Goal: Task Accomplishment & Management: Manage account settings

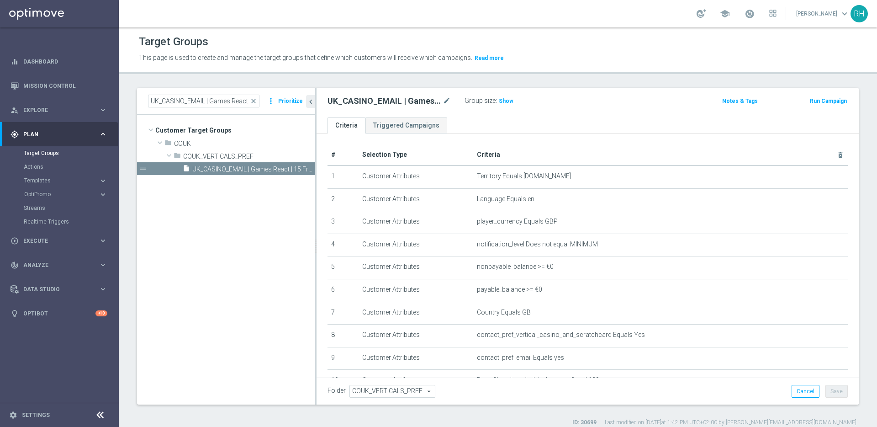
scroll to position [248, 0]
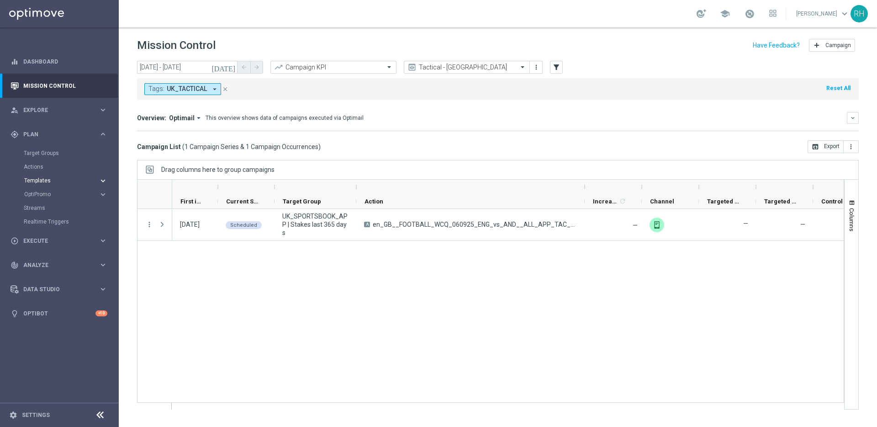
click at [66, 178] on span "Templates" at bounding box center [56, 180] width 65 height 5
click at [36, 195] on link "Optimail" at bounding box center [61, 194] width 67 height 7
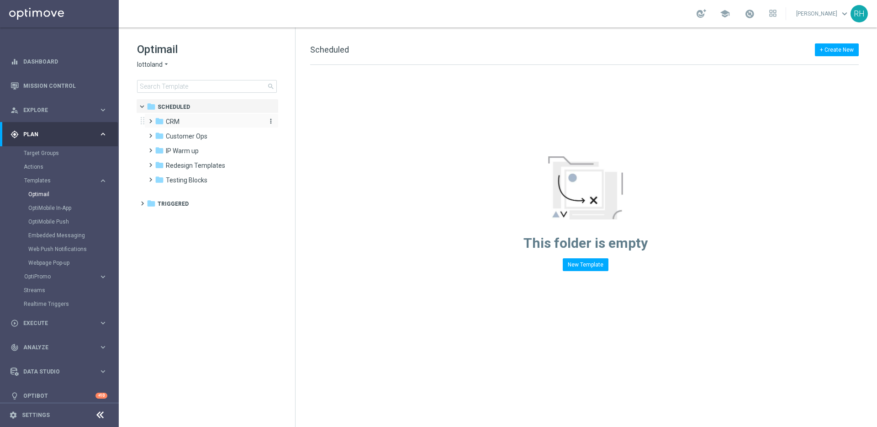
drag, startPoint x: 151, startPoint y: 120, endPoint x: 157, endPoint y: 122, distance: 6.1
click at [151, 119] on span at bounding box center [149, 117] width 4 height 4
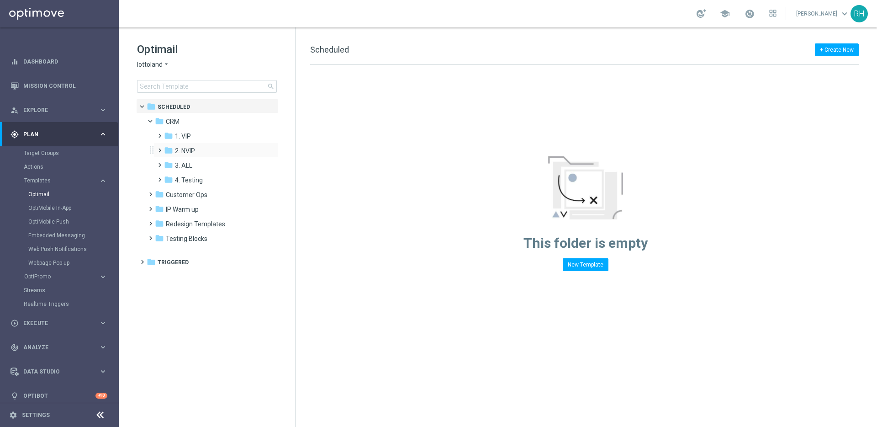
click at [160, 148] on span at bounding box center [158, 146] width 4 height 4
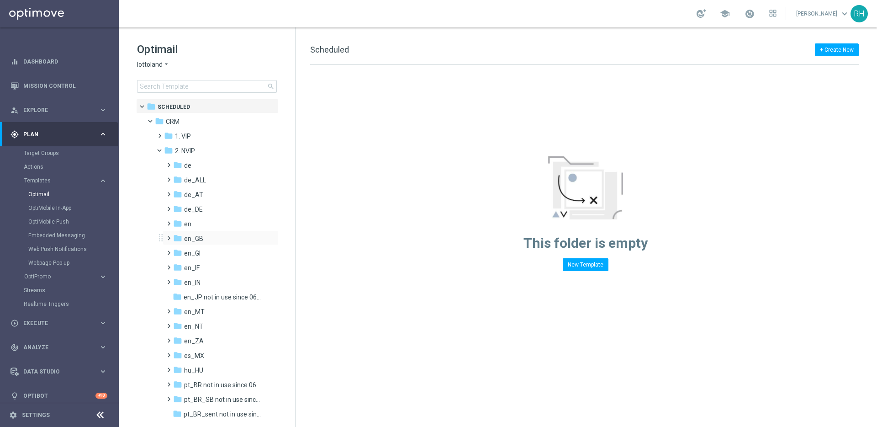
click at [169, 236] on span at bounding box center [167, 234] width 4 height 4
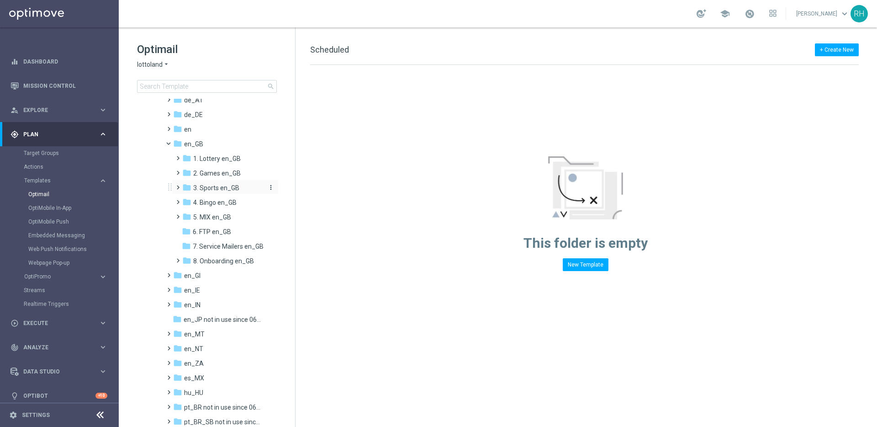
scroll to position [91, 0]
drag, startPoint x: 306, startPoint y: 50, endPoint x: 347, endPoint y: 49, distance: 40.7
click at [347, 49] on div "+ Create New Scheduled Drag here to set row groups Drag here to set column labe…" at bounding box center [587, 226] width 582 height 399
click at [347, 49] on span "Scheduled" at bounding box center [329, 50] width 39 height 10
drag, startPoint x: 347, startPoint y: 49, endPoint x: 327, endPoint y: 53, distance: 20.4
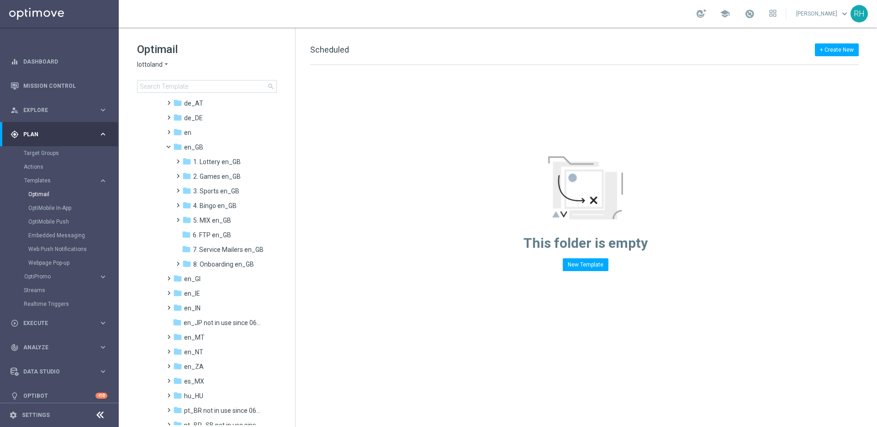
click at [327, 48] on span "Scheduled" at bounding box center [329, 50] width 39 height 10
click at [178, 159] on span at bounding box center [176, 157] width 4 height 4
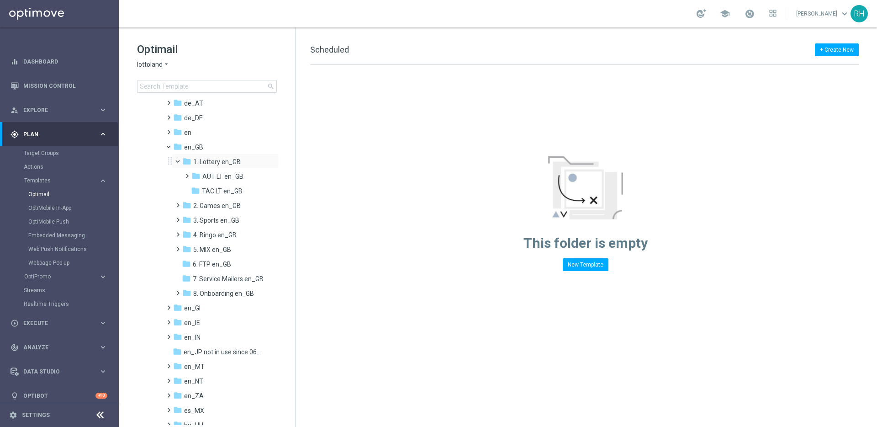
click at [180, 159] on span at bounding box center [182, 159] width 4 height 4
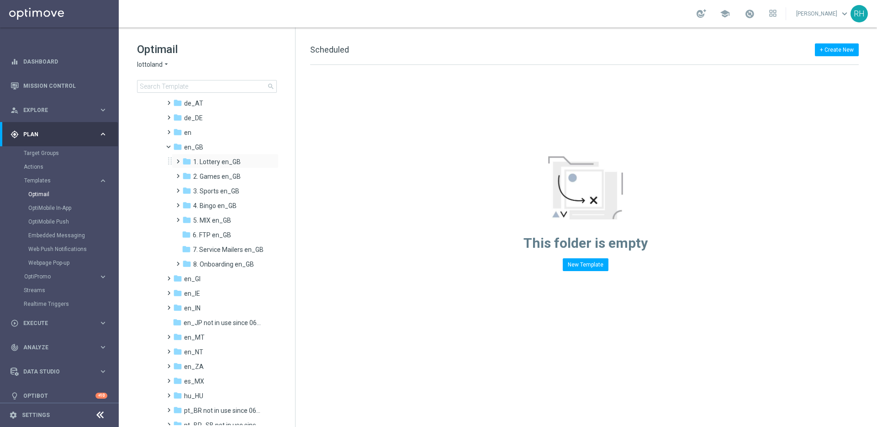
click at [178, 159] on span at bounding box center [176, 157] width 4 height 4
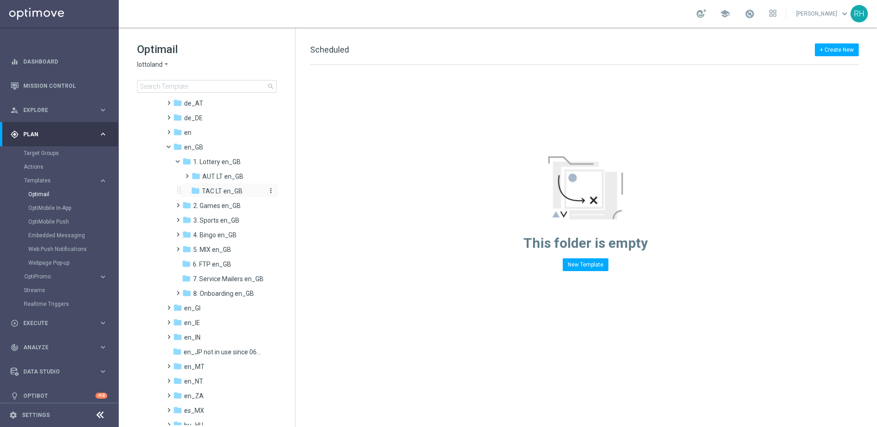
click at [205, 194] on span "TAC LT en_GB" at bounding box center [222, 191] width 41 height 8
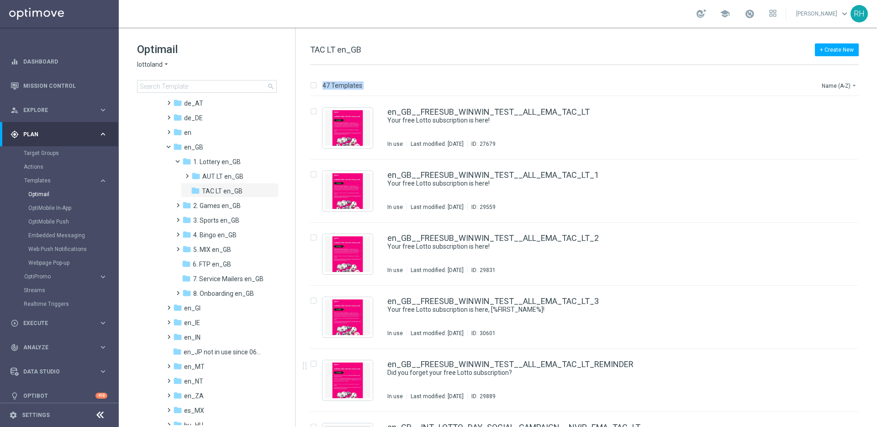
click at [574, 67] on div "47 Templates Name (A-Z) arrow_drop_down Drag here to set row groups Drag here t…" at bounding box center [587, 246] width 582 height 362
click at [573, 71] on div "47 Templates Name (A-Z) arrow_drop_down Drag here to set row groups Drag here t…" at bounding box center [587, 246] width 582 height 362
click at [848, 87] on button "Name (A-Z) arrow_drop_down" at bounding box center [840, 85] width 38 height 11
click at [834, 121] on div "Date Modified (Newest)" at bounding box center [822, 126] width 73 height 13
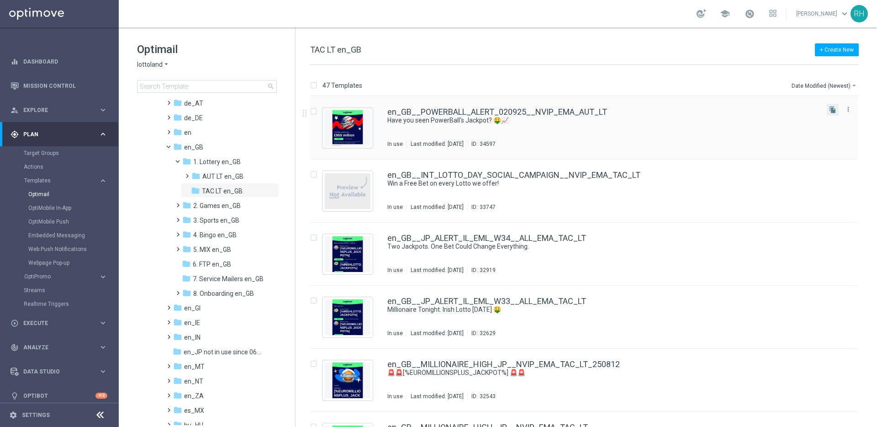
click at [835, 115] on button "file_copy" at bounding box center [833, 110] width 12 height 12
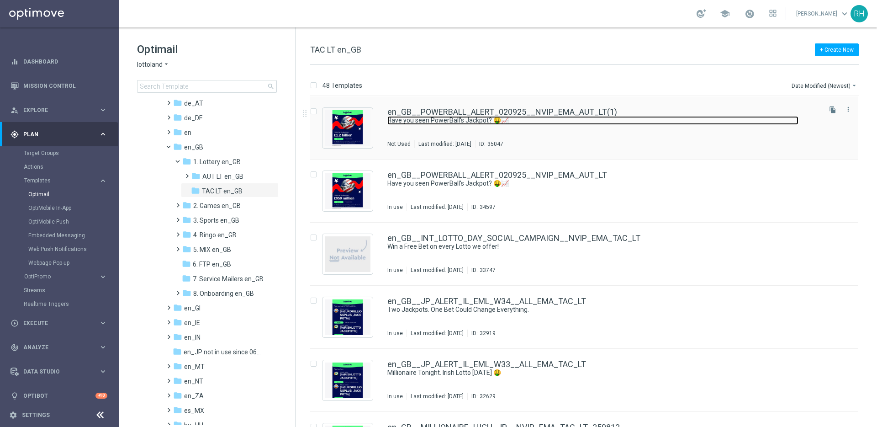
click at [702, 120] on link "Have you seen PowerBall's Jackpot? 🤑📈" at bounding box center [593, 120] width 411 height 9
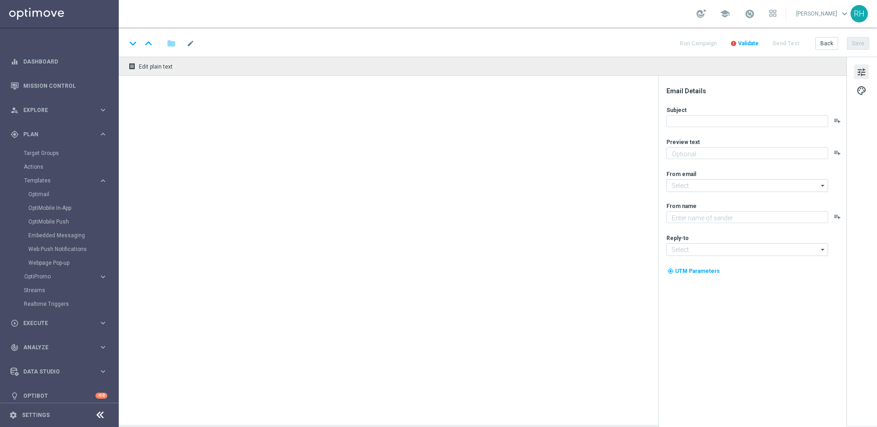
type textarea "Now in excess of £950 million!"
type textarea "Lottoland"
type input "mail@crm.lottoland.com"
type input "support@lottoland.co.uk"
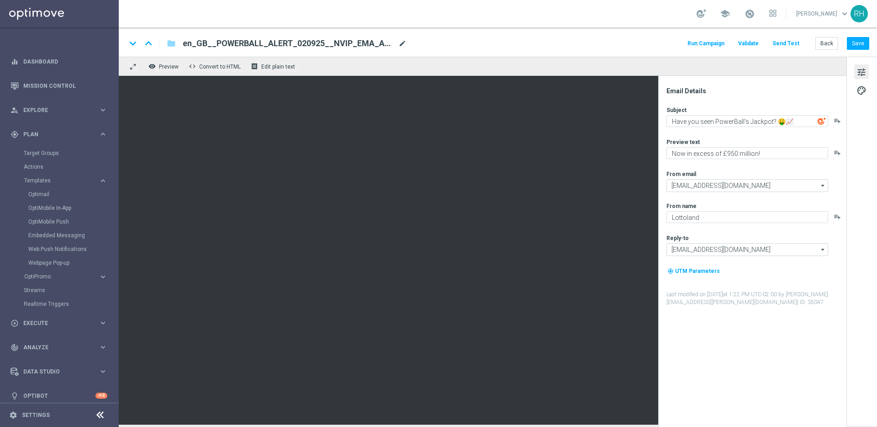
click at [404, 47] on span "mode_edit" at bounding box center [402, 43] width 8 height 8
click at [278, 43] on input "en_GB__POWERBALL_ALERT_020925__NVIP_EMA_AUT_LT" at bounding box center [296, 43] width 227 height 12
type input "en_GB__POWERBALL_ALERT_060925__NVIP_EMA_AUT_LT"
click at [856, 51] on div "keyboard_arrow_down keyboard_arrow_up folder en_GB__POWERBALL_ALERT_060925__NVI…" at bounding box center [498, 41] width 759 height 29
click at [857, 47] on button "Save" at bounding box center [858, 43] width 22 height 13
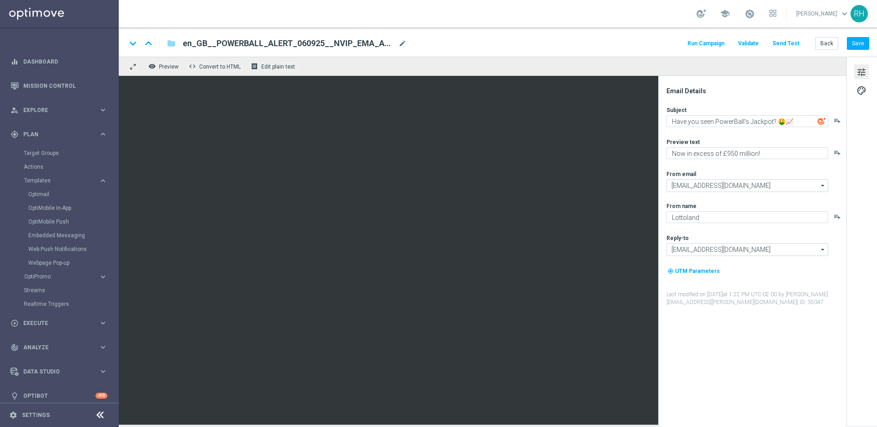
click at [610, 19] on div "school Ricky Hubbard keyboard_arrow_down RH" at bounding box center [498, 13] width 759 height 27
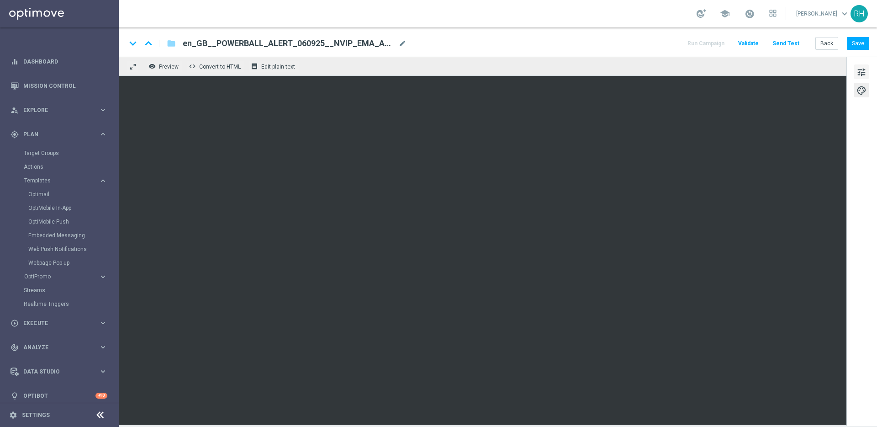
click at [863, 69] on span "tune" at bounding box center [862, 72] width 10 height 12
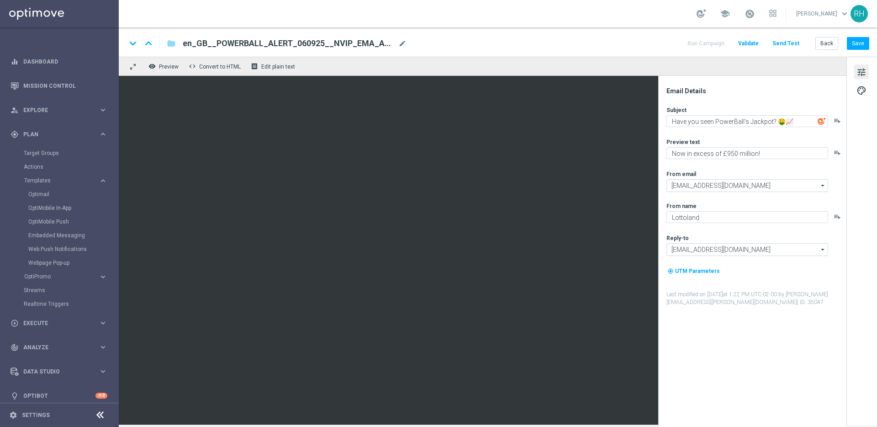
click at [725, 164] on div "Subject Have you seen PowerBall's Jackpot? 🤑📈 playlist_add Preview text Now in …" at bounding box center [756, 206] width 179 height 200
drag, startPoint x: 724, startPoint y: 154, endPoint x: 739, endPoint y: 154, distance: 15.1
click at [739, 154] on textarea "Now in excess of £950 million!" at bounding box center [748, 153] width 162 height 12
click at [655, 44] on div "keyboard_arrow_down keyboard_arrow_up folder en_GB__POWERBALL_ALERT_060925__NVI…" at bounding box center [497, 43] width 743 height 12
click at [853, 45] on button "Save" at bounding box center [858, 43] width 22 height 13
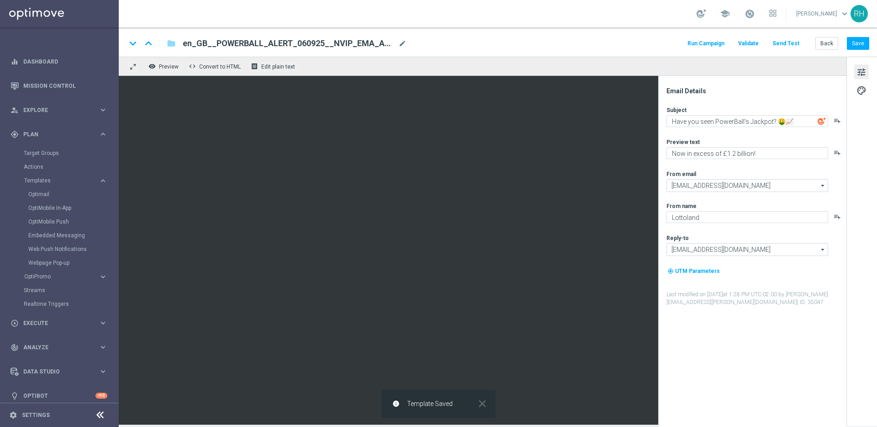
click at [702, 85] on div "Email Details Subject Have you seen PowerBall's Jackpot? 🤑📈 playlist_add Previe…" at bounding box center [752, 251] width 188 height 351
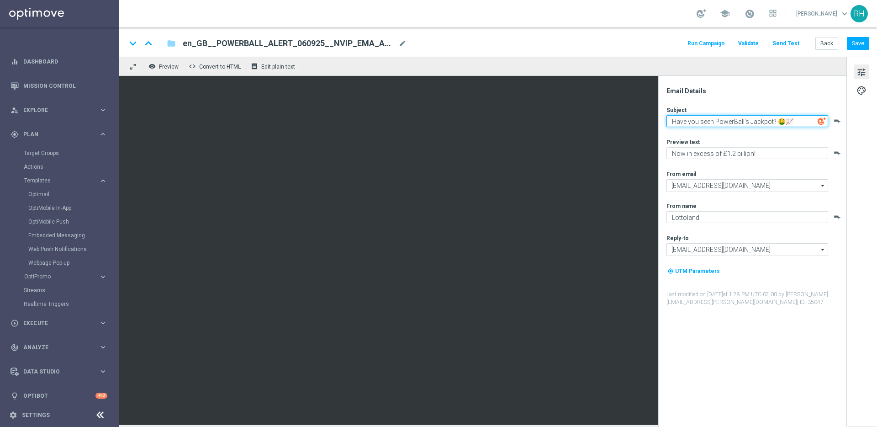
drag, startPoint x: 671, startPoint y: 121, endPoint x: 737, endPoint y: 129, distance: 66.3
click at [737, 129] on div "Subject Have you seen PowerBall's Jackpot? 🤑📈 playlist_add Preview text Now in …" at bounding box center [756, 206] width 179 height 200
click at [762, 166] on div "Subject Have you seen PowerBall's Jackpot? 🤑📈 playlist_add Preview text Now in …" at bounding box center [756, 206] width 179 height 200
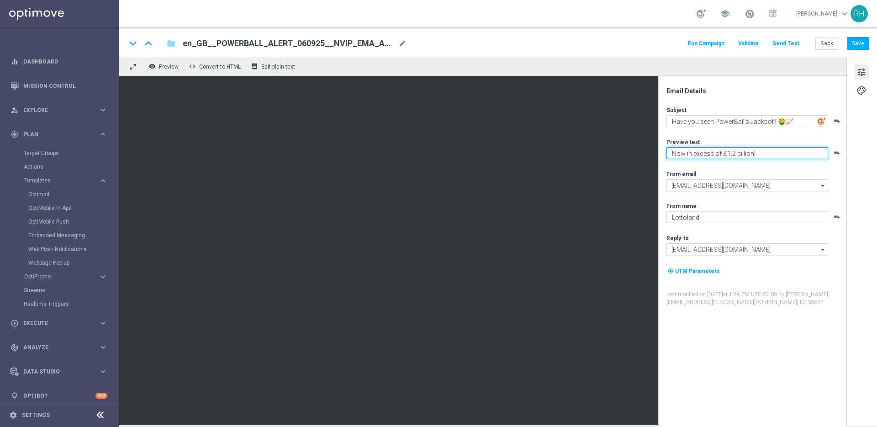
click at [754, 155] on textarea "Now in excess of £1.2 billion!" at bounding box center [748, 153] width 162 height 12
click at [759, 163] on div "Subject Have you seen PowerBall's Jackpot? 🤑📈 playlist_add Preview text Now in …" at bounding box center [756, 206] width 179 height 200
drag, startPoint x: 759, startPoint y: 199, endPoint x: 768, endPoint y: 230, distance: 32.8
click at [759, 201] on div "Subject Have you seen PowerBall's Jackpot? 🤑📈 playlist_add Preview text Now in …" at bounding box center [756, 206] width 179 height 200
drag, startPoint x: 770, startPoint y: 238, endPoint x: 780, endPoint y: 266, distance: 30.5
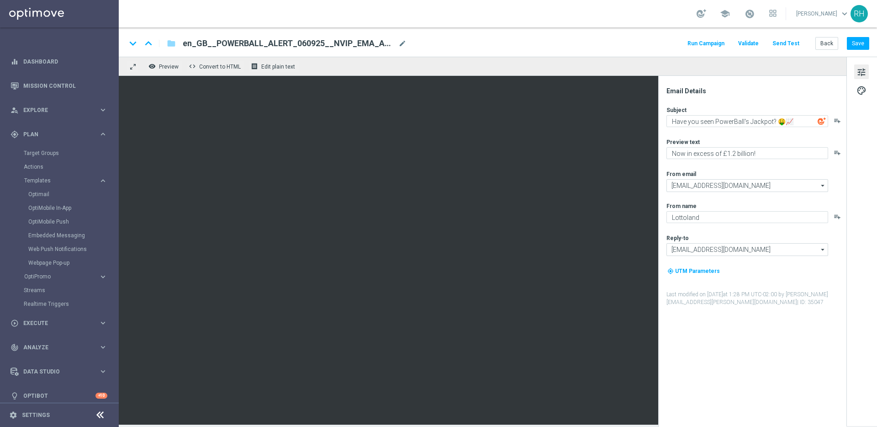
click at [771, 241] on div "Reply-to" at bounding box center [756, 237] width 179 height 7
click at [785, 279] on div "my_location UTM Parameters" at bounding box center [756, 274] width 179 height 17
click at [768, 236] on div "Reply-to" at bounding box center [756, 237] width 179 height 7
click at [706, 156] on textarea "Now in excess of £1.2 billion!" at bounding box center [748, 153] width 162 height 12
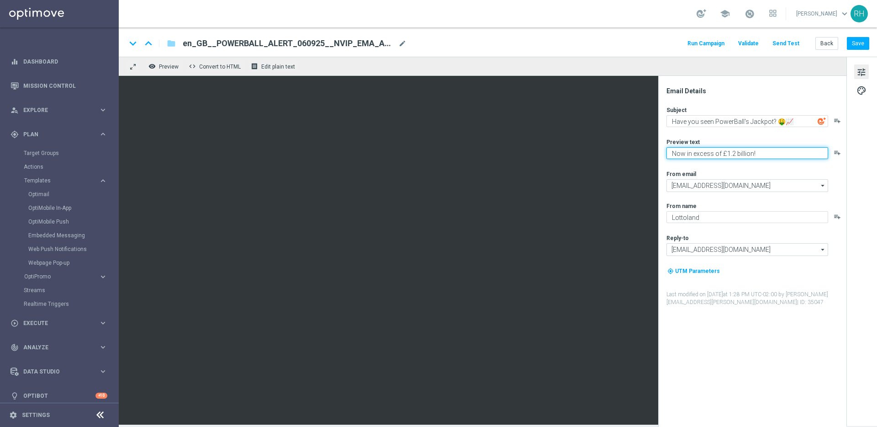
click at [706, 156] on textarea "Now in excess of £1.2 billion!" at bounding box center [748, 153] width 162 height 12
click at [711, 155] on textarea "Now in excess of £1.2 billion!" at bounding box center [748, 153] width 162 height 12
drag, startPoint x: 712, startPoint y: 154, endPoint x: 671, endPoint y: 152, distance: 41.2
click at [671, 152] on textarea "Now in excess of £1.2 billion!" at bounding box center [748, 153] width 162 height 12
click at [714, 152] on textarea "Smashes past of £1.2 billion!" at bounding box center [748, 153] width 162 height 12
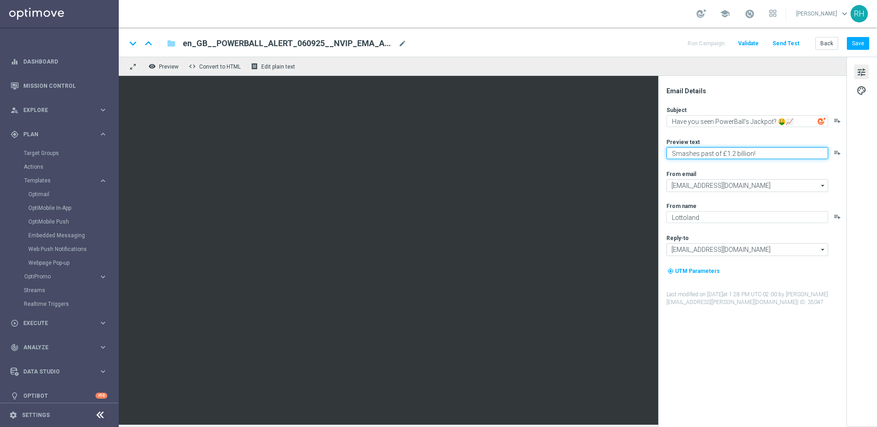
click at [714, 152] on textarea "Smashes past of £1.2 billion!" at bounding box center [748, 153] width 162 height 12
type textarea "Smashes past £1.2 billion!"
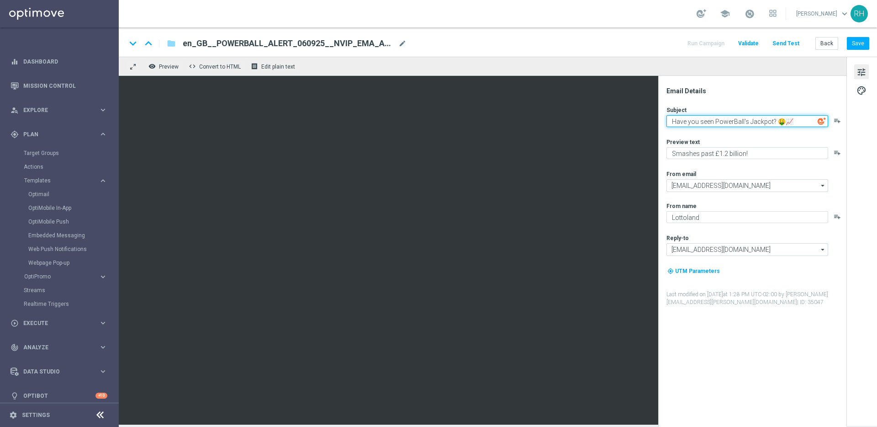
click at [778, 123] on textarea "Have you seen PowerBall's Jackpot? 🤑📈" at bounding box center [748, 121] width 162 height 12
click at [773, 122] on textarea "Have you seen PowerBall's Jackpot? 🤑📈" at bounding box center [748, 121] width 162 height 12
drag, startPoint x: 728, startPoint y: 124, endPoint x: 793, endPoint y: 123, distance: 64.9
click at [791, 123] on textarea "PowerBall's Jackpot? 🤑📈" at bounding box center [748, 121] width 162 height 12
type textarea "PowerBall's Jackpot be like"
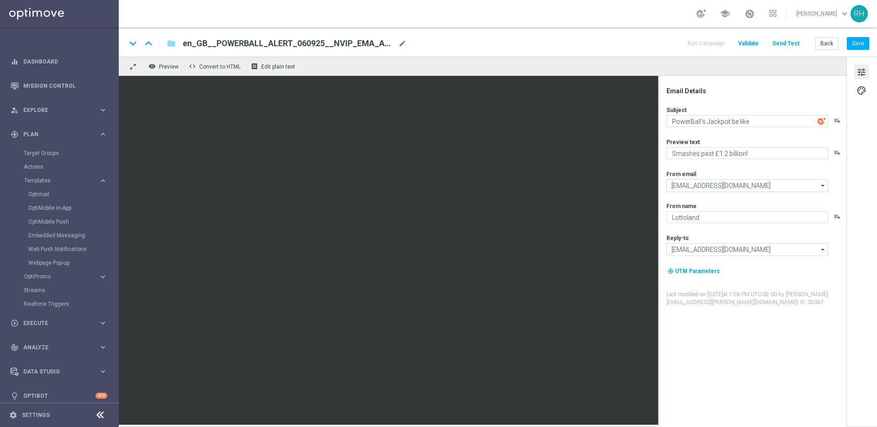
click at [838, 122] on icon "playlist_add" at bounding box center [837, 120] width 7 height 7
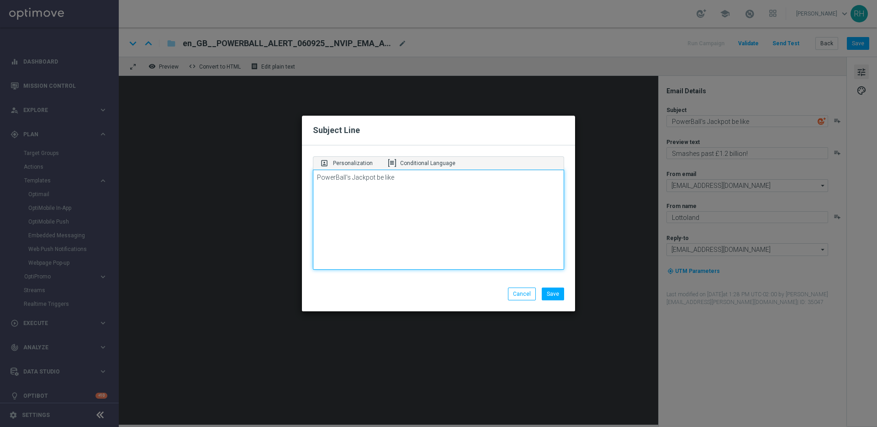
click at [406, 170] on textarea "PowerBall's Jackpot be like" at bounding box center [438, 220] width 251 height 101
click at [406, 179] on textarea "PowerBall's Jackpot be like" at bounding box center [438, 220] width 251 height 101
click at [403, 176] on textarea "PowerBall's Jackpot be like" at bounding box center [438, 220] width 251 height 101
click at [406, 188] on textarea "PowerBall's Jackpot be like" at bounding box center [438, 220] width 251 height 101
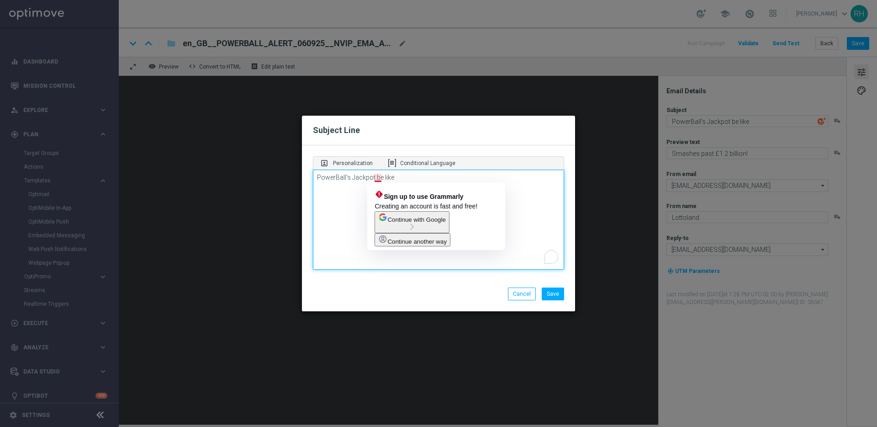
drag, startPoint x: 376, startPoint y: 179, endPoint x: 390, endPoint y: 179, distance: 13.7
click at [387, 179] on textarea "PowerBall's Jackpot be like" at bounding box center [438, 220] width 251 height 101
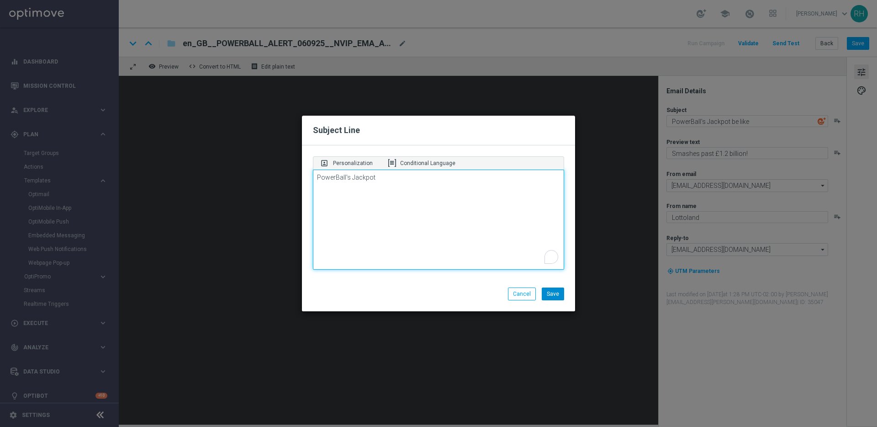
type textarea "PowerBall's Jackpot"
click at [557, 299] on button "Save" at bounding box center [553, 293] width 22 height 13
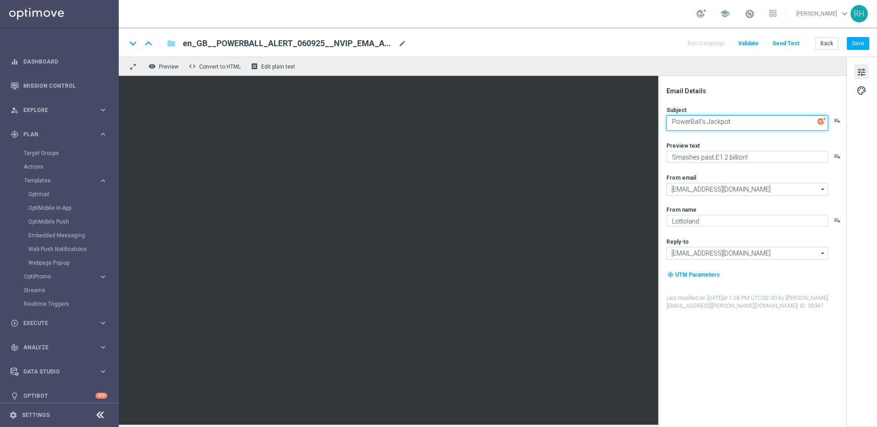
drag, startPoint x: 721, startPoint y: 123, endPoint x: 756, endPoint y: 129, distance: 35.7
click at [721, 123] on textarea "PowerBall's Jackpot" at bounding box center [748, 123] width 162 height 16
click at [753, 125] on textarea "PowerBall's Jackpot" at bounding box center [748, 123] width 162 height 16
click at [753, 124] on textarea "PowerBall's Jackpot" at bounding box center [748, 123] width 162 height 16
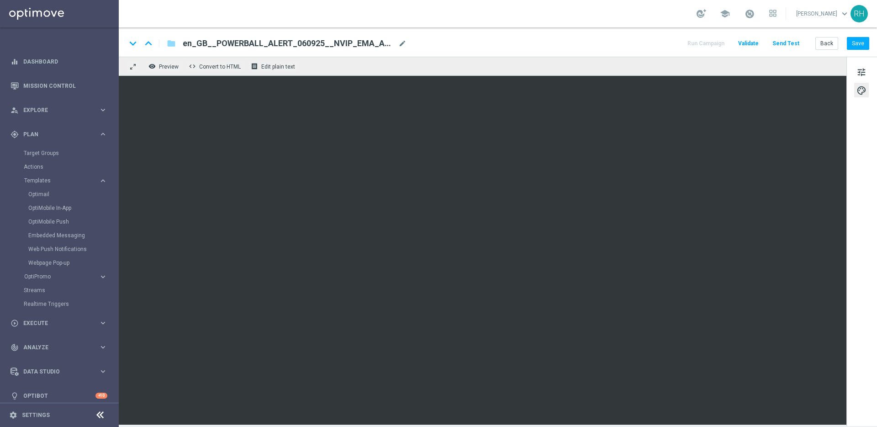
click at [858, 80] on div "tune palette" at bounding box center [862, 241] width 31 height 369
click at [859, 73] on span "tune" at bounding box center [862, 72] width 10 height 12
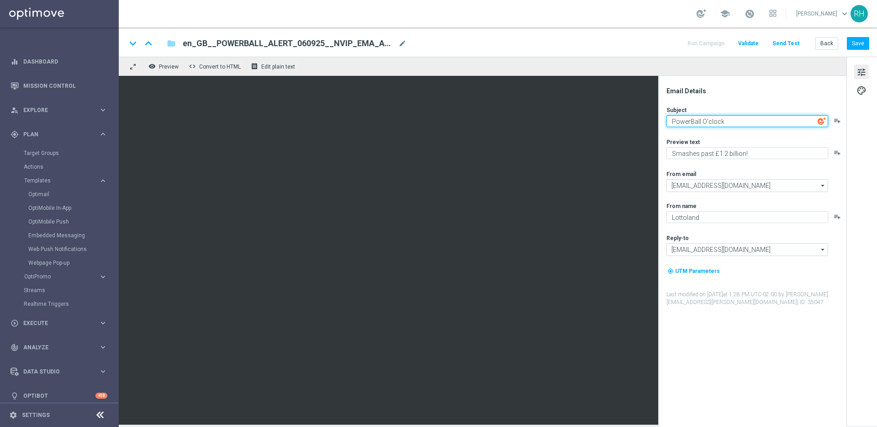
click at [747, 119] on textarea "PowerBall O'clock" at bounding box center [748, 121] width 162 height 12
paste textarea "🚀⏰"
click at [756, 89] on div "Email Details" at bounding box center [756, 91] width 179 height 8
click at [721, 120] on textarea "PowerBall O'clock 🚀⏰" at bounding box center [748, 121] width 162 height 12
type textarea "PowerBall O'clock! 🚀⏰"
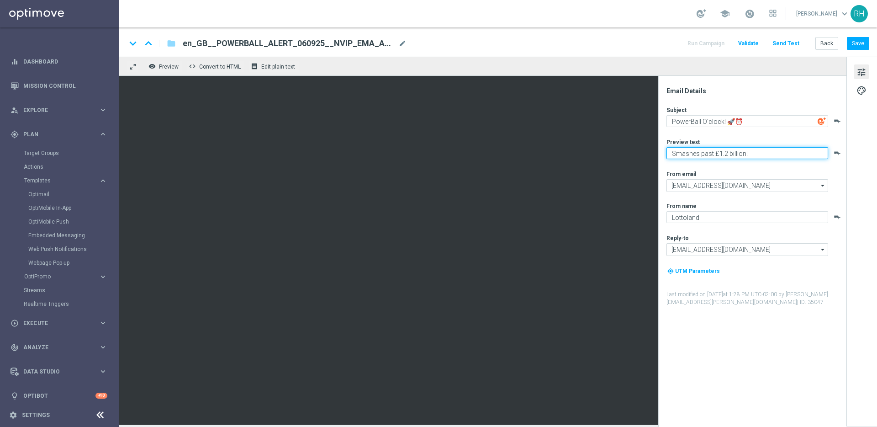
click at [672, 153] on textarea "Smashes past £1.2 billion!" at bounding box center [748, 153] width 162 height 12
click at [707, 157] on textarea "Jackpot smashes past £1.2 billion!" at bounding box center [748, 153] width 162 height 12
type textarea "Jackpot rockets past £1.2 billion!"
click at [715, 85] on div "Email Details Subject PowerBall O'clock! 🚀⏰ playlist_add Preview text Jackpot r…" at bounding box center [752, 251] width 188 height 351
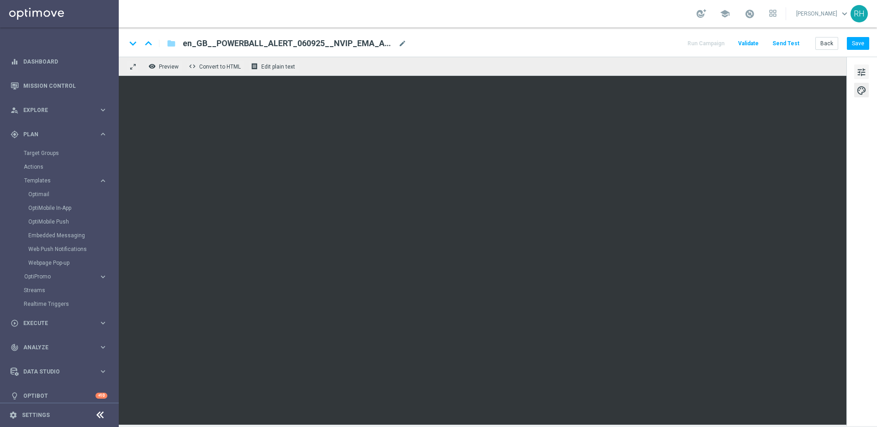
click at [865, 77] on span "tune" at bounding box center [862, 72] width 10 height 12
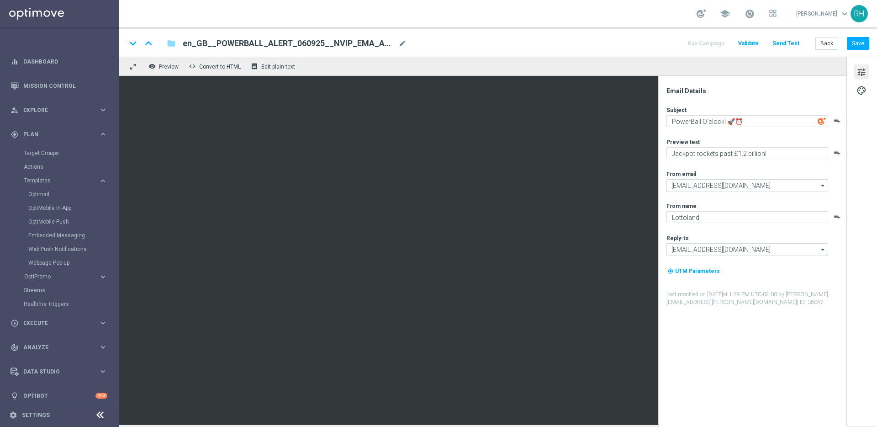
click at [711, 127] on div "Subject PowerBall O'clock! 🚀⏰ playlist_add Preview text Jackpot rockets past £1…" at bounding box center [756, 206] width 179 height 200
click at [709, 124] on textarea "PowerBall O'clock! 🚀⏰" at bounding box center [748, 121] width 162 height 12
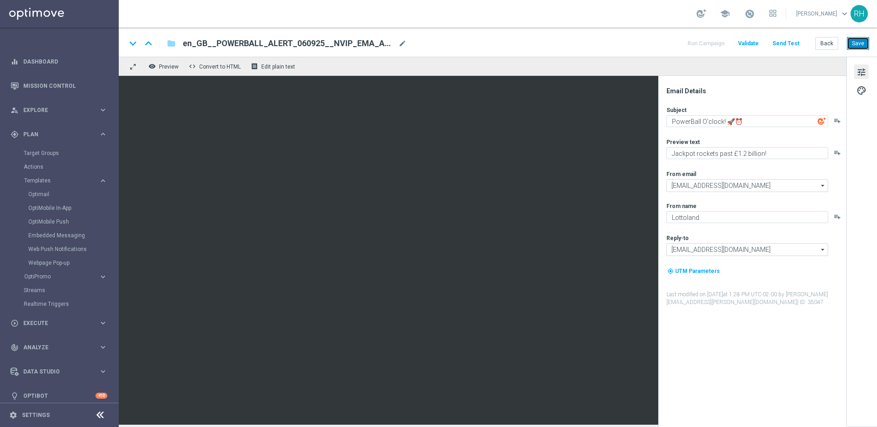
click at [862, 44] on button "Save" at bounding box center [858, 43] width 22 height 13
click at [474, 42] on div "keyboard_arrow_down keyboard_arrow_up folder en_GB__POWERBALL_ALERT_060925__NVI…" at bounding box center [497, 43] width 743 height 12
click at [674, 44] on div "keyboard_arrow_down keyboard_arrow_up folder en_GB__POWERBALL_ALERT_060925__NVI…" at bounding box center [497, 43] width 743 height 12
click at [853, 41] on button "Save" at bounding box center [858, 43] width 22 height 13
click at [561, 37] on div "keyboard_arrow_down keyboard_arrow_up folder en_GB__POWERBALL_ALERT_060925__NVI…" at bounding box center [498, 41] width 759 height 29
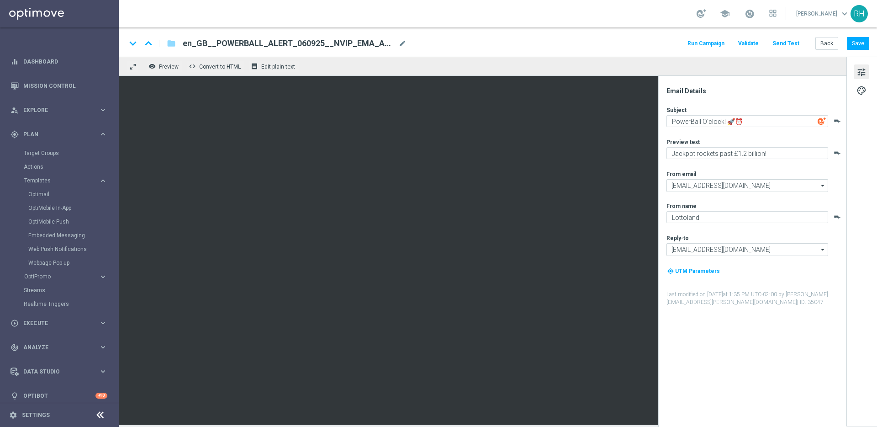
click at [593, 58] on div "remove_red_eye Preview code Convert to HTML receipt Edit plain text" at bounding box center [483, 66] width 728 height 19
click at [862, 48] on button "Save" at bounding box center [858, 43] width 22 height 13
click at [626, 46] on div "keyboard_arrow_down keyboard_arrow_up folder en_GB__POWERBALL_ALERT_060925__NVI…" at bounding box center [497, 43] width 743 height 12
click at [802, 62] on div "remove_red_eye Preview code Convert to HTML receipt Edit plain text" at bounding box center [483, 66] width 728 height 19
click at [765, 117] on textarea "PowerBall O'clock! 🚀⏰" at bounding box center [748, 121] width 162 height 12
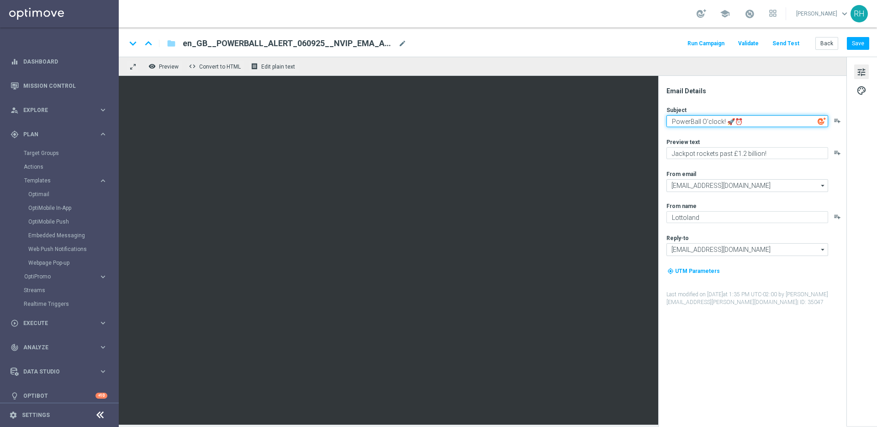
click at [765, 117] on textarea "PowerBall O'clock! 🚀⏰" at bounding box center [748, 121] width 162 height 12
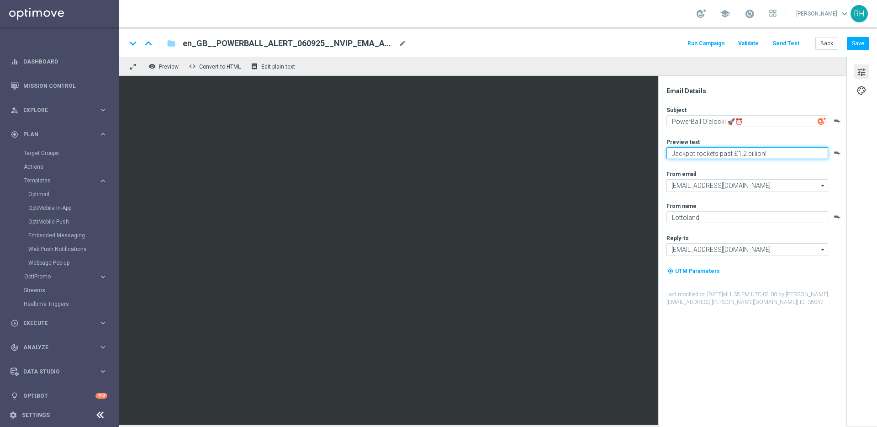
click at [707, 149] on textarea "Jackpot rockets past £1.2 billion!" at bounding box center [748, 153] width 162 height 12
click at [853, 39] on button "Save" at bounding box center [858, 43] width 22 height 13
click at [308, 43] on span "en_GB__POWERBALL_ALERT_060925__NVIP_EMA_AUT_LT" at bounding box center [289, 43] width 212 height 11
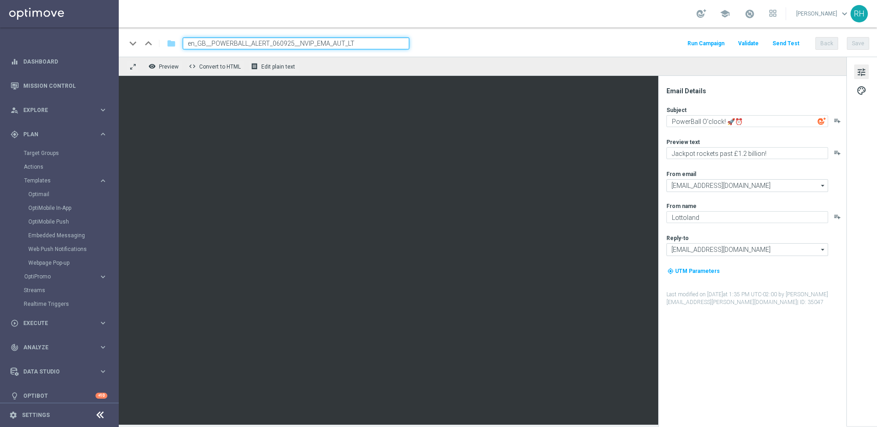
click at [308, 43] on input "en_GB__POWERBALL_ALERT_060925__NVIP_EMA_AUT_LT" at bounding box center [296, 43] width 227 height 12
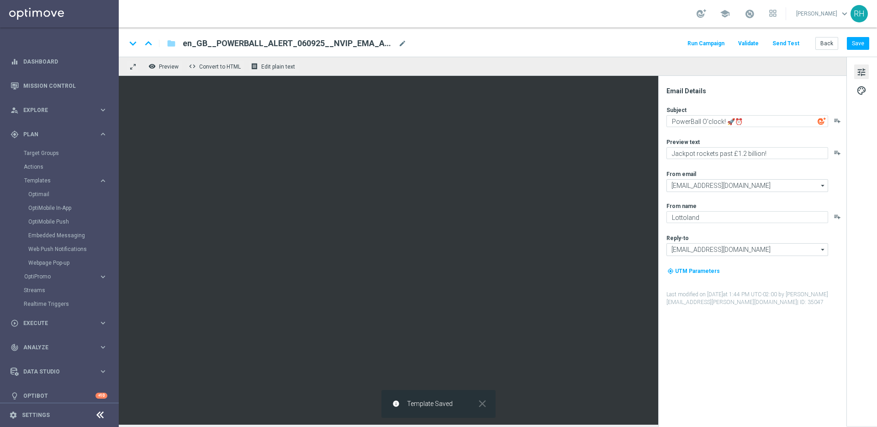
click at [498, 42] on div "keyboard_arrow_down keyboard_arrow_up folder en_GB__POWERBALL_ALERT_060925__NVI…" at bounding box center [497, 43] width 743 height 12
click at [784, 41] on button "Send Test" at bounding box center [786, 43] width 30 height 12
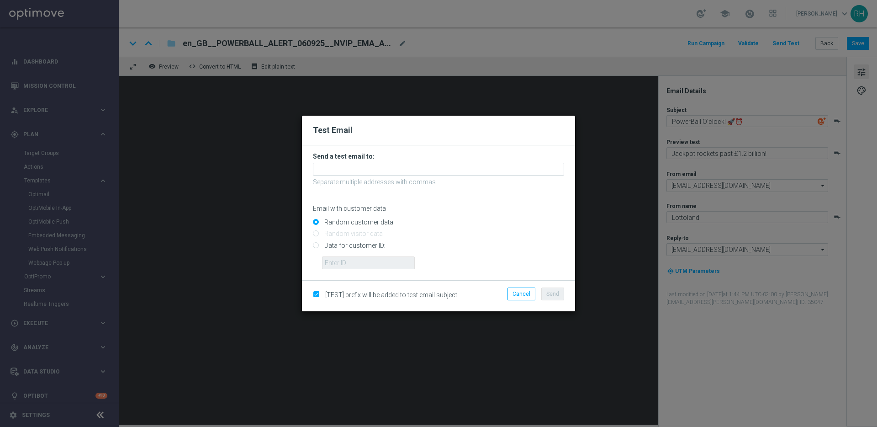
drag, startPoint x: 314, startPoint y: 243, endPoint x: 334, endPoint y: 262, distance: 27.5
click at [315, 243] on input "Data for customer ID:" at bounding box center [438, 249] width 251 height 13
radio input "true"
click at [343, 263] on input "text" at bounding box center [368, 262] width 93 height 13
type input "9388689"
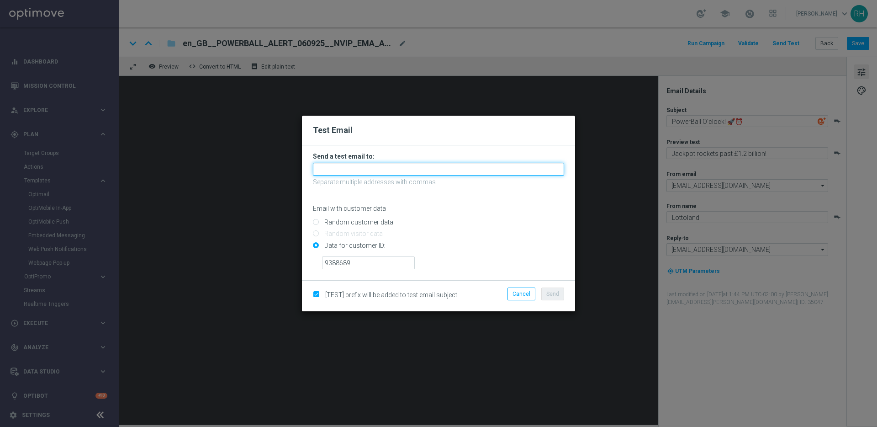
click at [356, 167] on input "text" at bounding box center [438, 169] width 251 height 13
type input "ricky.hubbard@lottoland.com,james.parr@lottoland.com"
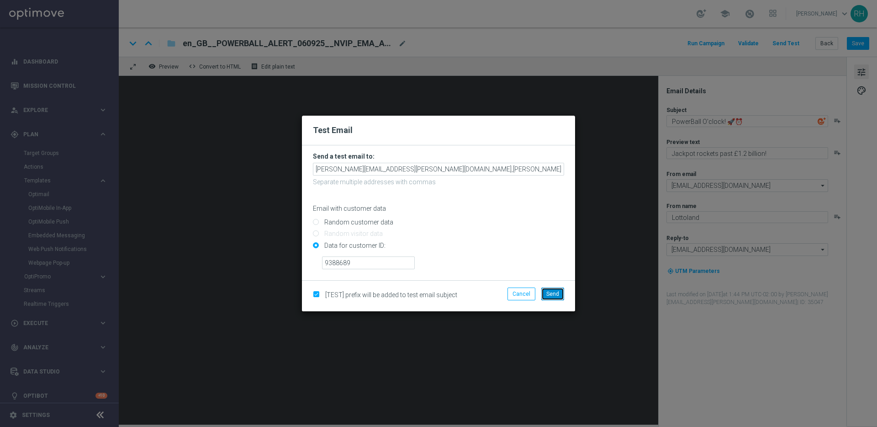
click at [545, 293] on button "Send" at bounding box center [553, 293] width 23 height 13
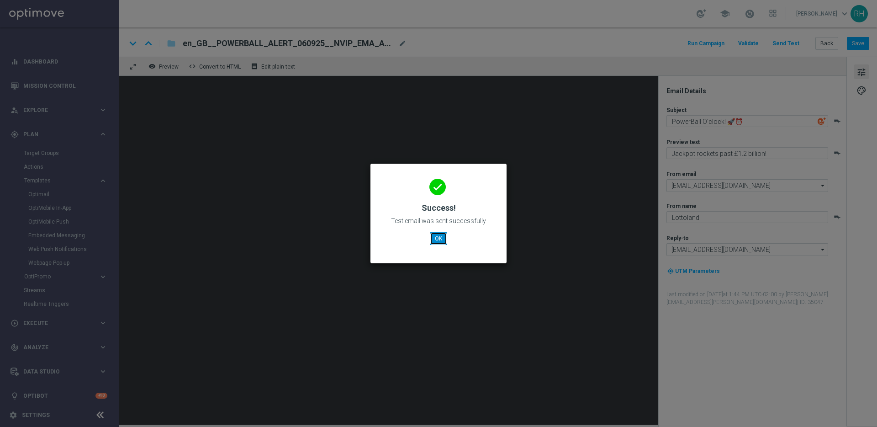
click at [440, 237] on button "OK" at bounding box center [438, 238] width 17 height 13
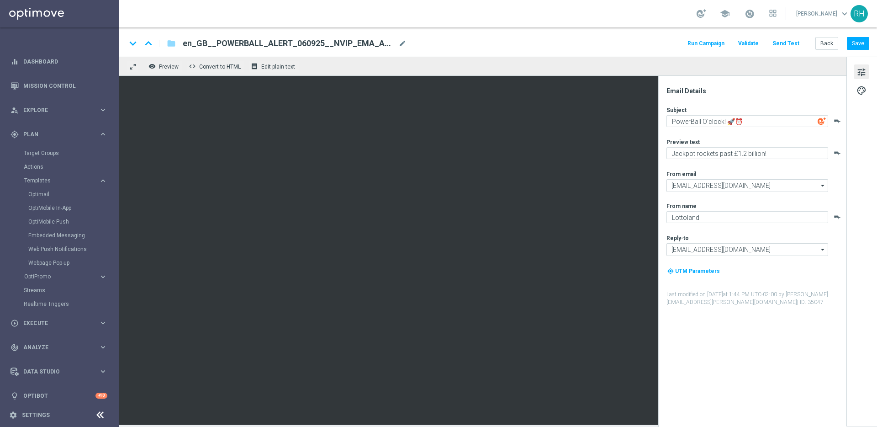
click at [549, 54] on div "keyboard_arrow_down keyboard_arrow_up folder en_GB__POWERBALL_ALERT_060925__NVI…" at bounding box center [498, 41] width 759 height 29
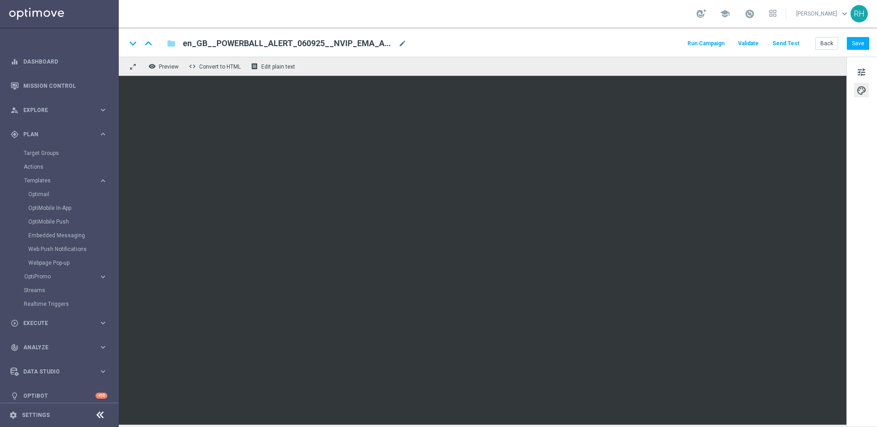
click at [598, 56] on div "keyboard_arrow_down keyboard_arrow_up folder en_GB__POWERBALL_ALERT_060925__NVI…" at bounding box center [498, 41] width 759 height 29
click at [865, 42] on button "Save" at bounding box center [858, 43] width 22 height 13
click at [645, 41] on div "keyboard_arrow_down keyboard_arrow_up folder en_GB__POWERBALL_ALERT_060925__NVI…" at bounding box center [497, 43] width 743 height 12
click at [681, 71] on div "remove_red_eye Preview code Convert to HTML receipt Edit plain text" at bounding box center [483, 66] width 728 height 19
click at [557, 53] on div "keyboard_arrow_down keyboard_arrow_up folder en_GB__POWERBALL_ALERT_060925__NVI…" at bounding box center [498, 41] width 759 height 29
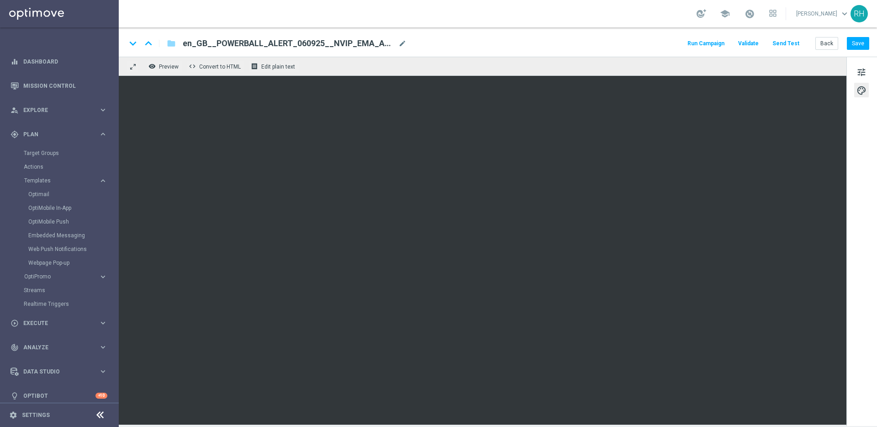
click at [842, 53] on div "keyboard_arrow_down keyboard_arrow_up folder en_GB__POWERBALL_ALERT_060925__NVI…" at bounding box center [498, 41] width 759 height 29
click at [857, 43] on button "Save" at bounding box center [858, 43] width 22 height 13
click at [551, 39] on div "keyboard_arrow_down keyboard_arrow_up folder en_GB__POWERBALL_ALERT_060925__NVI…" at bounding box center [497, 43] width 743 height 12
click at [642, 35] on div "keyboard_arrow_down keyboard_arrow_up folder en_GB__POWERBALL_ALERT_060925__NVI…" at bounding box center [498, 41] width 759 height 29
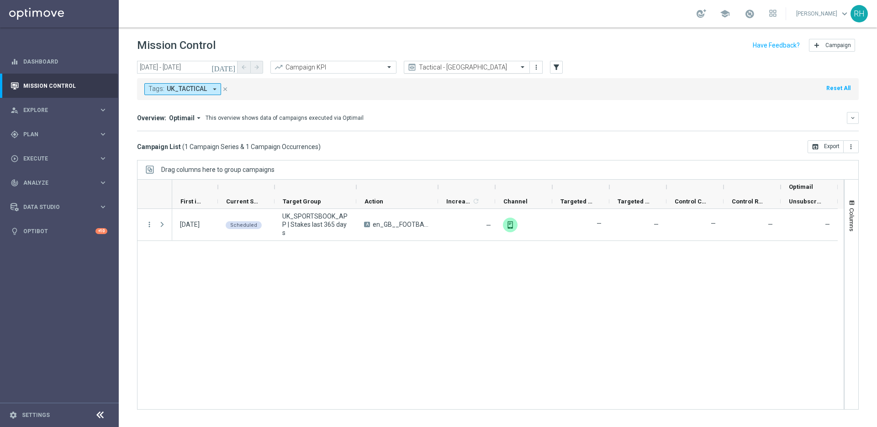
drag, startPoint x: 486, startPoint y: 74, endPoint x: 486, endPoint y: 66, distance: 7.8
click at [486, 73] on div "today 06 Sep 2025 - 06 Sep 2025 arrow_back arrow_forward Campaign KPI trending_…" at bounding box center [498, 240] width 759 height 358
click at [491, 79] on div "Tags: UK_TACTICAL arrow_drop_down close Reset All" at bounding box center [498, 89] width 722 height 22
drag, startPoint x: 486, startPoint y: 59, endPoint x: 494, endPoint y: 75, distance: 18.2
click at [490, 68] on div "Mission Control add Campaign today 06 Sep 2025 - 06 Sep 2025 arrow_back arrow_f…" at bounding box center [498, 226] width 759 height 399
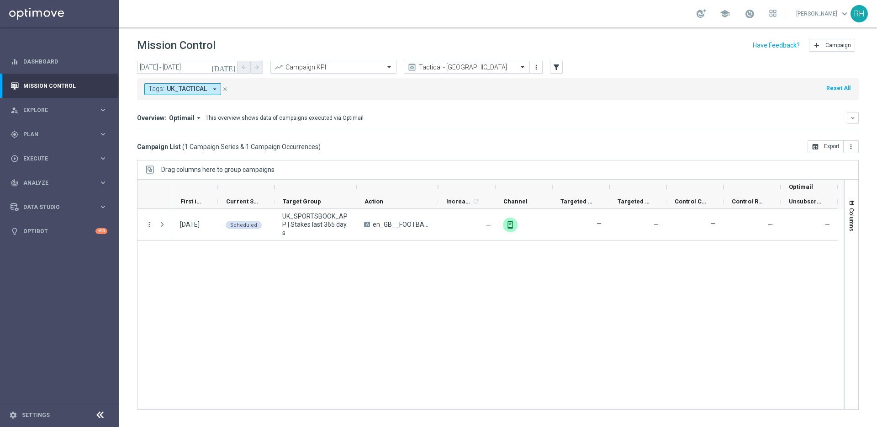
click at [494, 77] on div "Tags: UK_TACTICAL arrow_drop_down close Reset All" at bounding box center [498, 87] width 722 height 26
click at [492, 66] on input "text" at bounding box center [458, 68] width 98 height 8
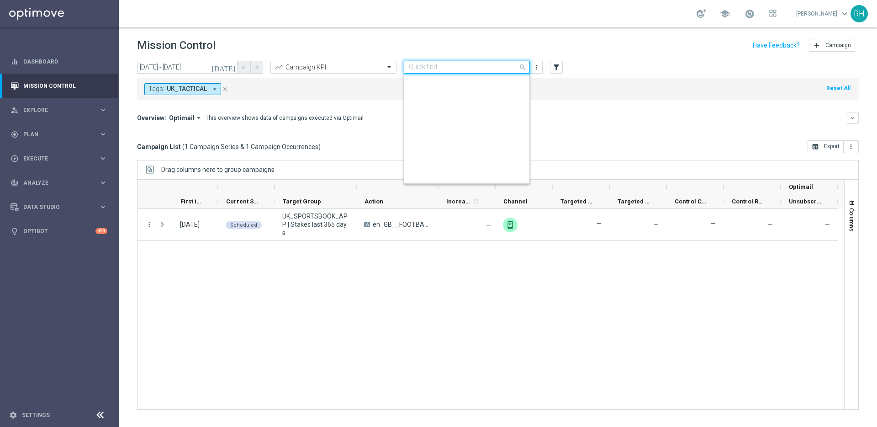
scroll to position [211, 0]
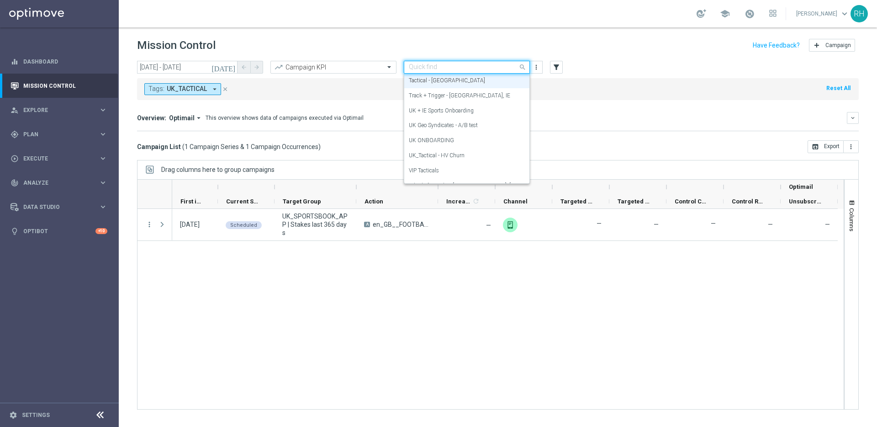
click at [492, 66] on input "text" at bounding box center [458, 68] width 98 height 8
drag, startPoint x: 494, startPoint y: 43, endPoint x: 547, endPoint y: 90, distance: 70.3
click at [498, 46] on div "Mission Control add Campaign" at bounding box center [498, 46] width 722 height 18
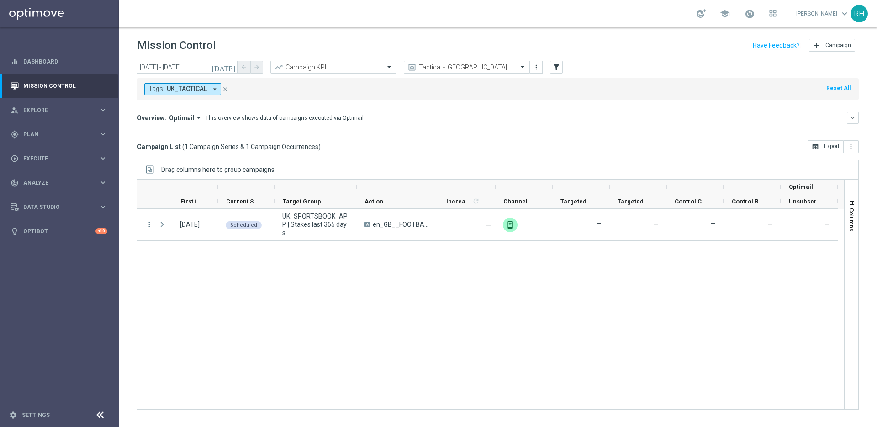
click at [549, 91] on div "Tags: UK_TACTICAL arrow_drop_down close Reset All" at bounding box center [498, 89] width 722 height 22
drag, startPoint x: 496, startPoint y: 85, endPoint x: 492, endPoint y: 72, distance: 12.9
click at [496, 84] on div "Tags: UK_TACTICAL arrow_drop_down close Reset All" at bounding box center [498, 89] width 722 height 22
click at [494, 78] on div "Tags: UK_TACTICAL arrow_drop_down close Reset All" at bounding box center [498, 89] width 722 height 22
click at [491, 69] on input "text" at bounding box center [458, 68] width 98 height 8
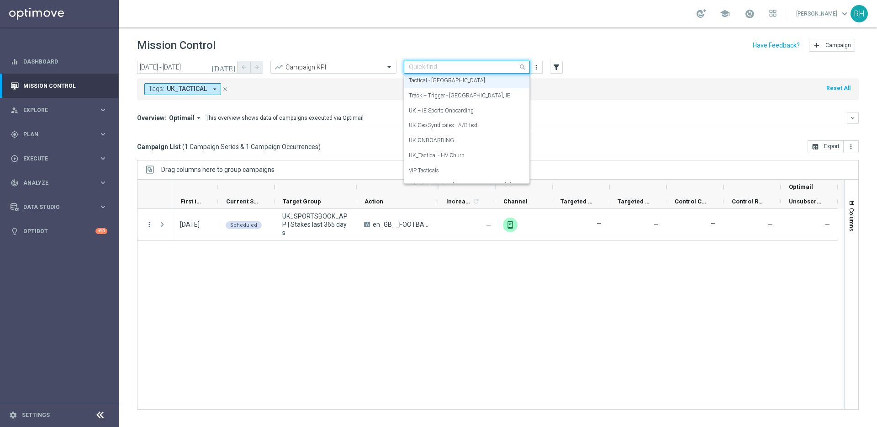
click at [521, 43] on div "Mission Control add Campaign" at bounding box center [498, 46] width 722 height 18
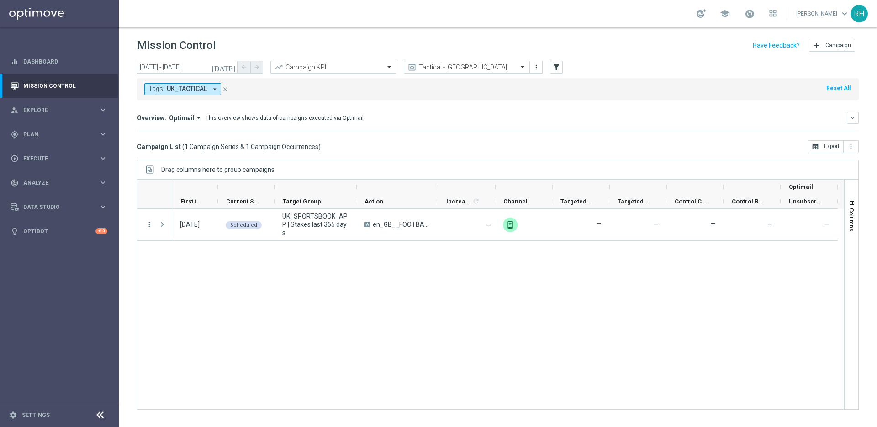
click at [533, 98] on div "Tags: UK_TACTICAL arrow_drop_down close Reset All" at bounding box center [498, 89] width 722 height 22
click at [472, 83] on div "Tags: UK_TACTICAL arrow_drop_down close Reset All" at bounding box center [498, 89] width 722 height 22
click at [471, 84] on div "Tags: UK_TACTICAL arrow_drop_down close Reset All" at bounding box center [498, 89] width 722 height 22
click at [470, 70] on input "text" at bounding box center [458, 68] width 98 height 8
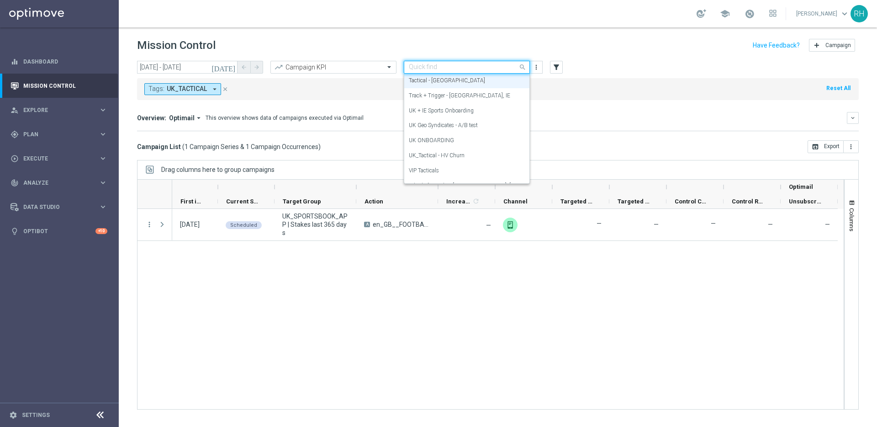
click at [400, 84] on div "Tags: UK_TACTICAL arrow_drop_down close Reset All" at bounding box center [498, 89] width 722 height 22
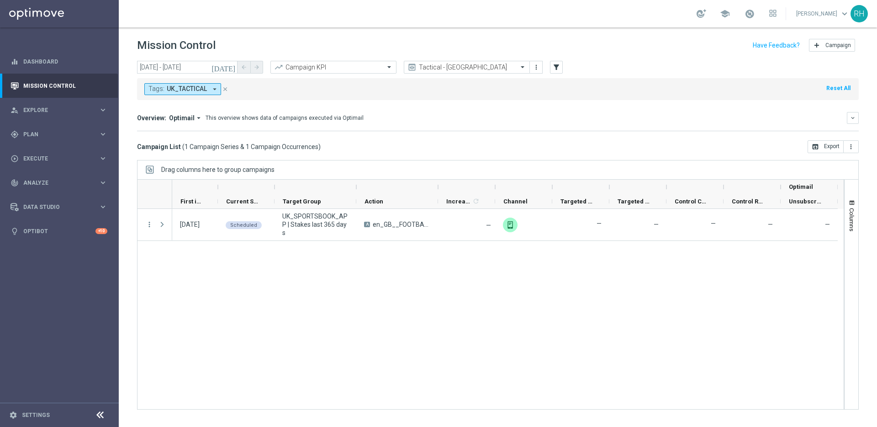
click at [524, 266] on div "06 Sep 2025, Saturday Scheduled UK_SPORTSBOOK_APP | Stakes last 365 days A en_G…" at bounding box center [508, 309] width 672 height 200
click at [228, 64] on icon "[DATE]" at bounding box center [224, 67] width 25 height 8
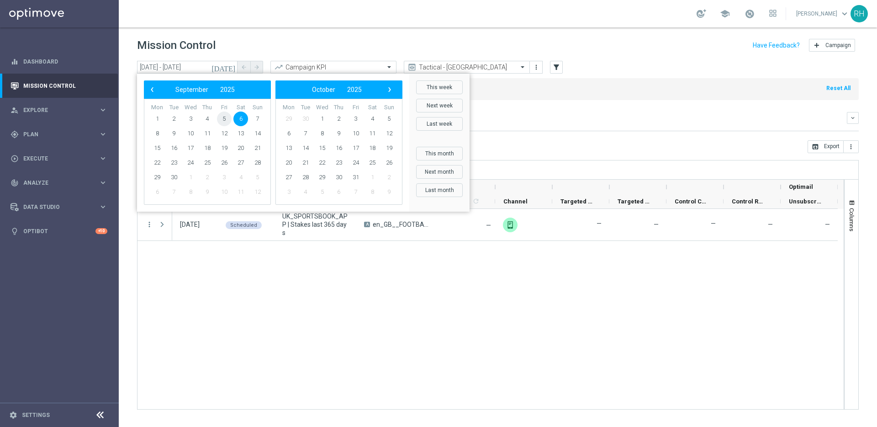
click at [226, 118] on span "5" at bounding box center [224, 118] width 15 height 15
click at [260, 122] on span "7" at bounding box center [257, 118] width 15 height 15
type input "[DATE] - [DATE]"
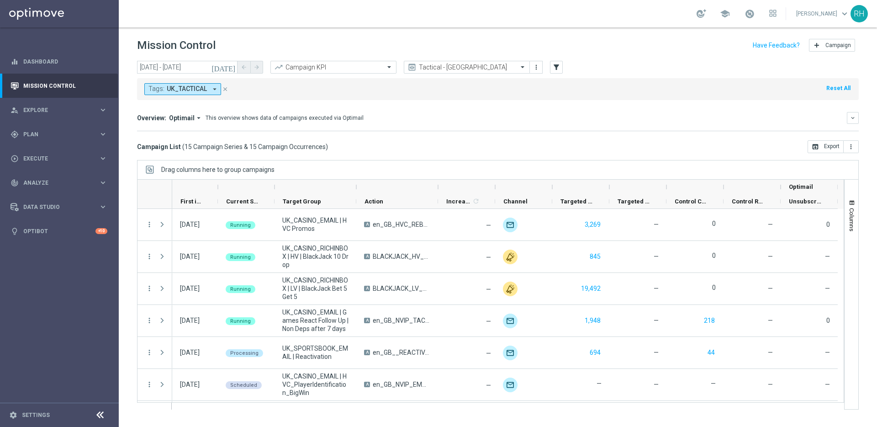
click at [544, 146] on div "Campaign List ( 15 Campaign Series & 15 Campaign Occurrences ) open_in_browser …" at bounding box center [498, 146] width 722 height 13
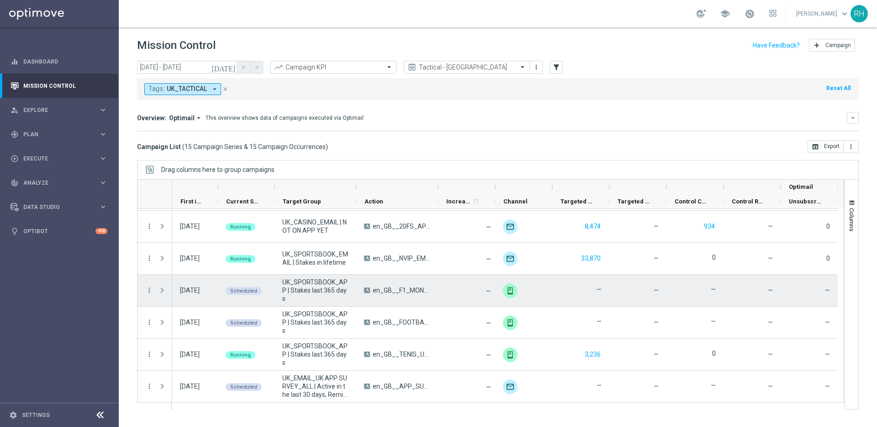
scroll to position [287, 0]
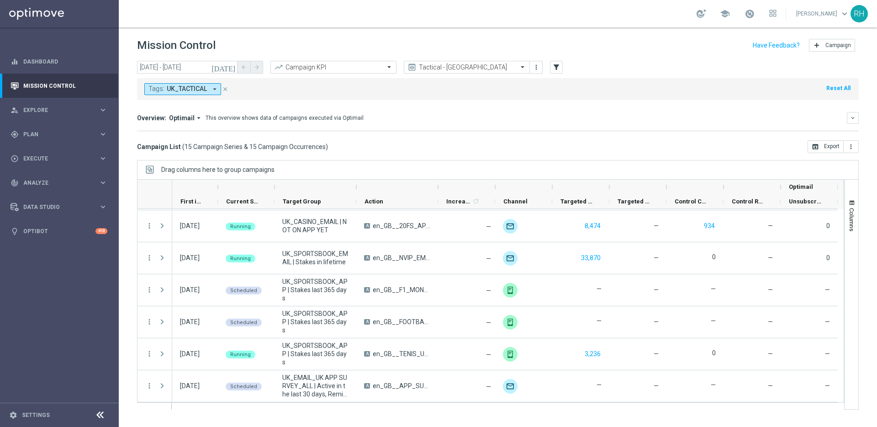
click at [234, 65] on icon "[DATE]" at bounding box center [224, 67] width 25 height 8
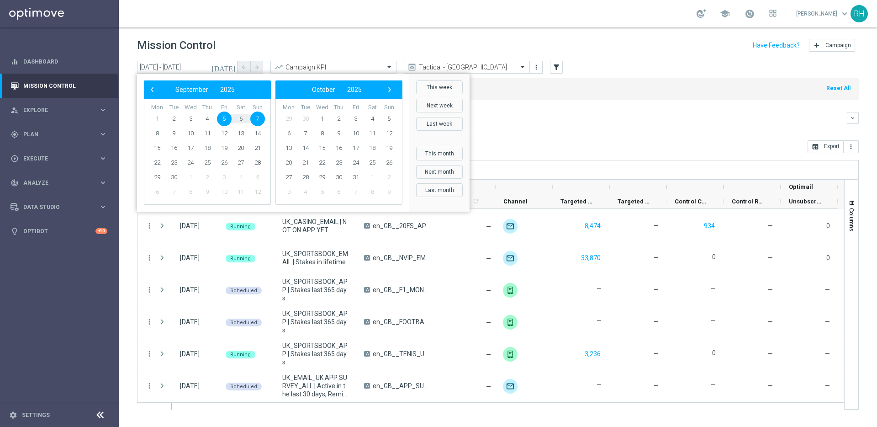
click at [524, 157] on div "today 05 Sep 2025 - 07 Sep 2025 arrow_back arrow_forward Campaign KPI trending_…" at bounding box center [498, 240] width 759 height 358
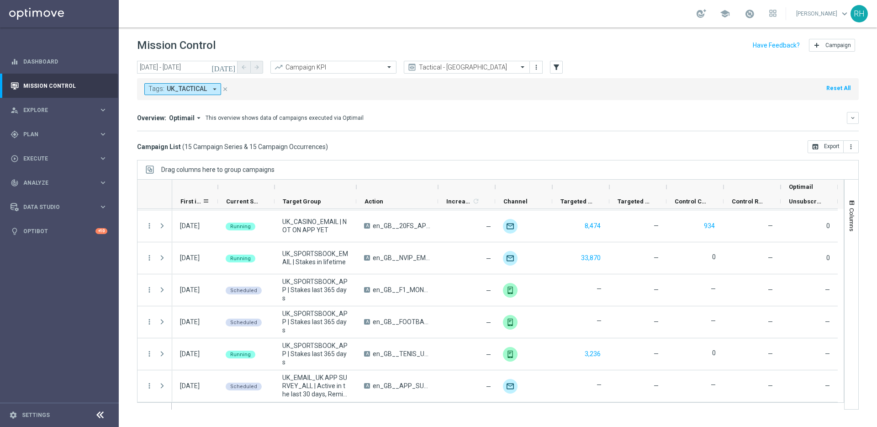
click at [201, 195] on div "First in Range" at bounding box center [192, 201] width 22 height 14
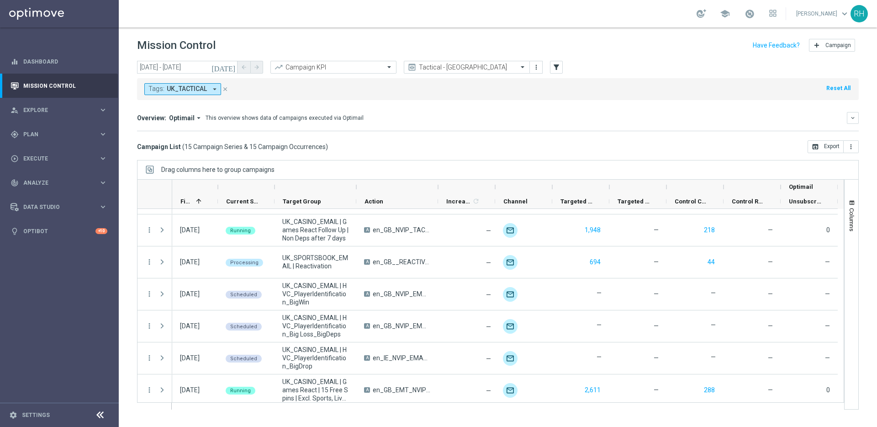
scroll to position [0, 0]
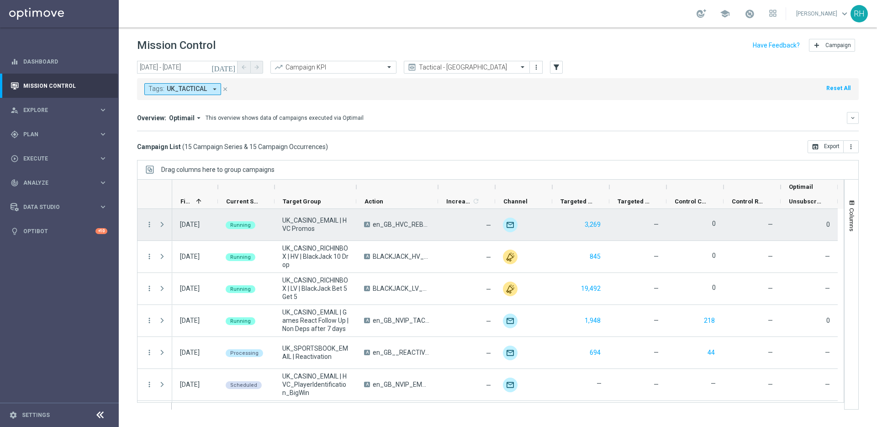
click at [191, 209] on div "[DATE]" at bounding box center [195, 225] width 46 height 32
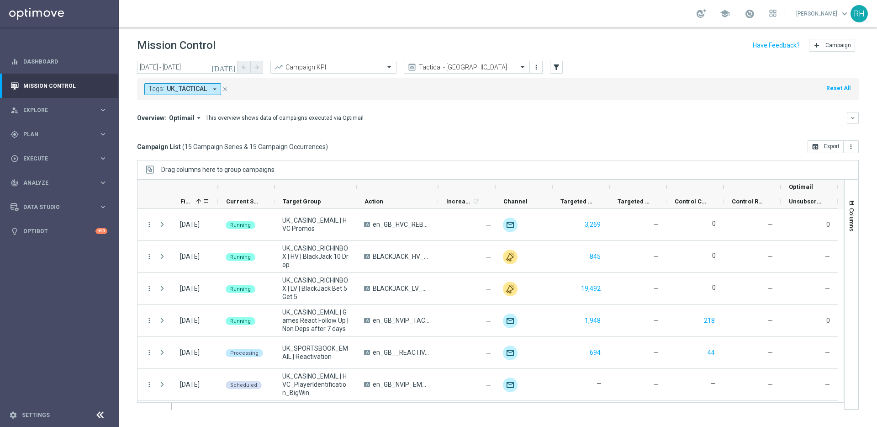
click at [191, 200] on span "First in Range" at bounding box center [187, 201] width 12 height 7
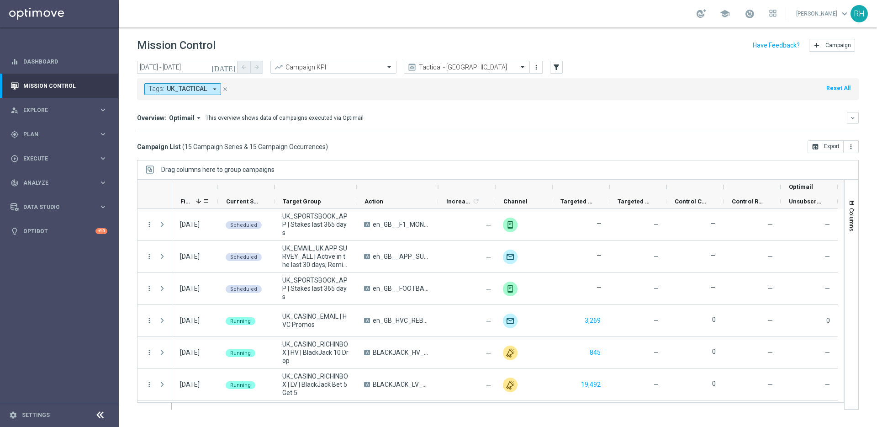
click at [191, 200] on span "First in Range" at bounding box center [187, 201] width 12 height 7
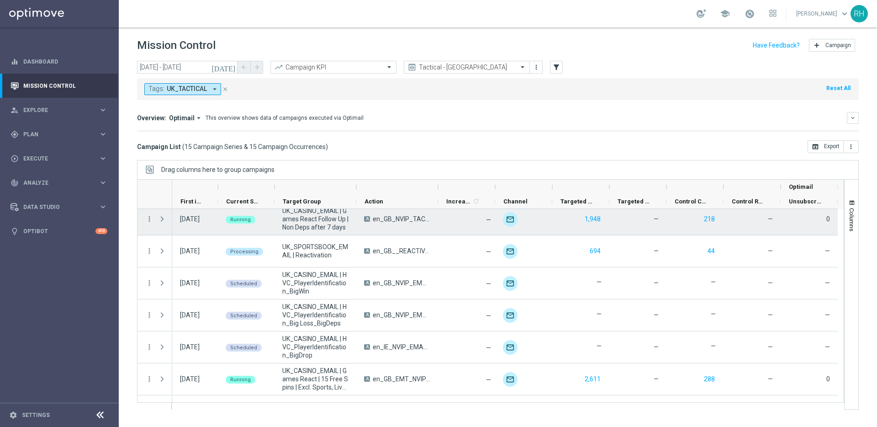
scroll to position [105, 0]
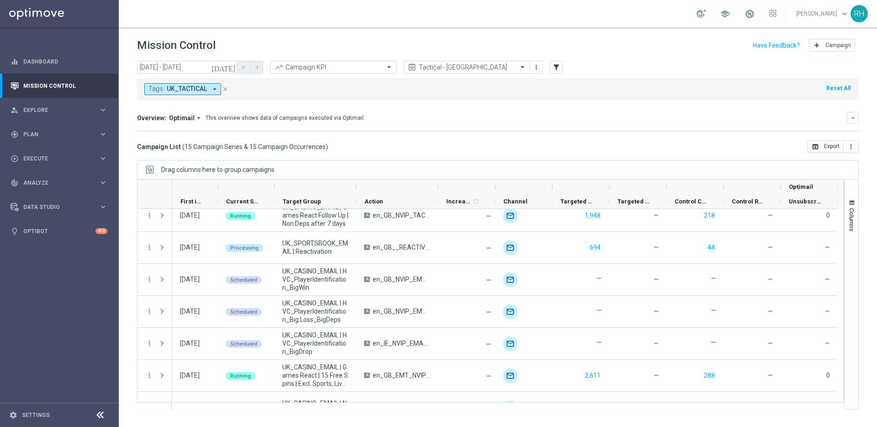
click at [544, 145] on div "Campaign List ( 15 Campaign Series & 15 Campaign Occurrences ) open_in_browser …" at bounding box center [498, 146] width 722 height 13
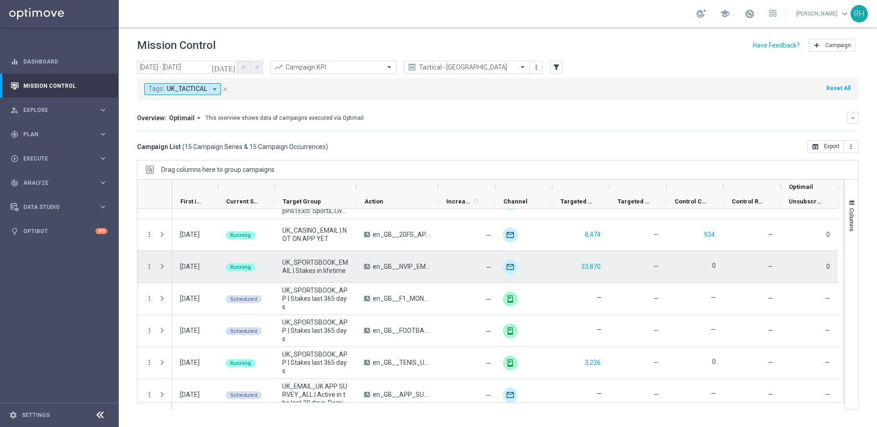
scroll to position [287, 0]
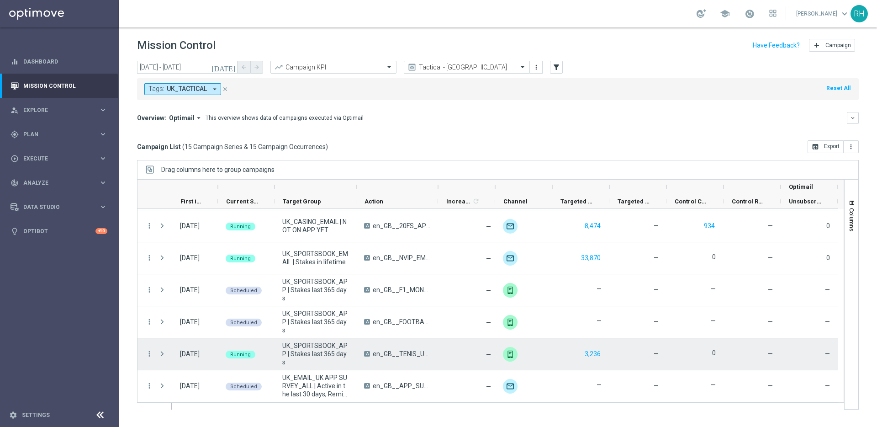
click at [321, 354] on span "UK_SPORTSBOOK_APP | Stakes last 365 days" at bounding box center [315, 353] width 66 height 25
click at [149, 354] on icon "more_vert" at bounding box center [149, 354] width 8 height 8
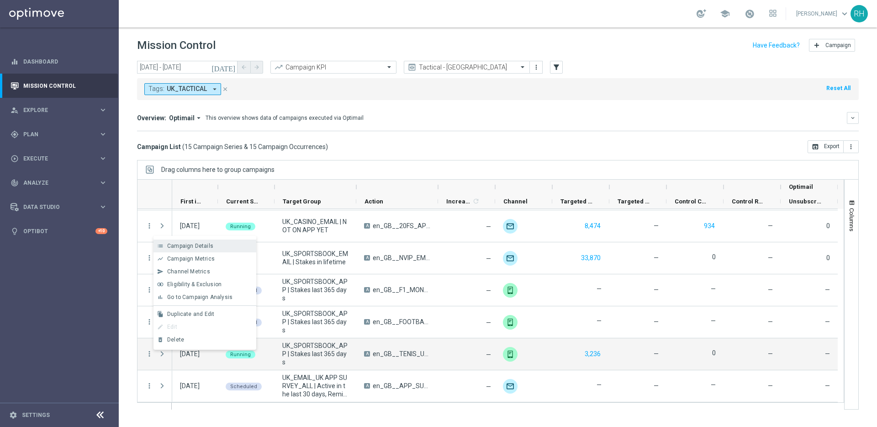
click at [179, 246] on span "Campaign Details" at bounding box center [190, 246] width 46 height 6
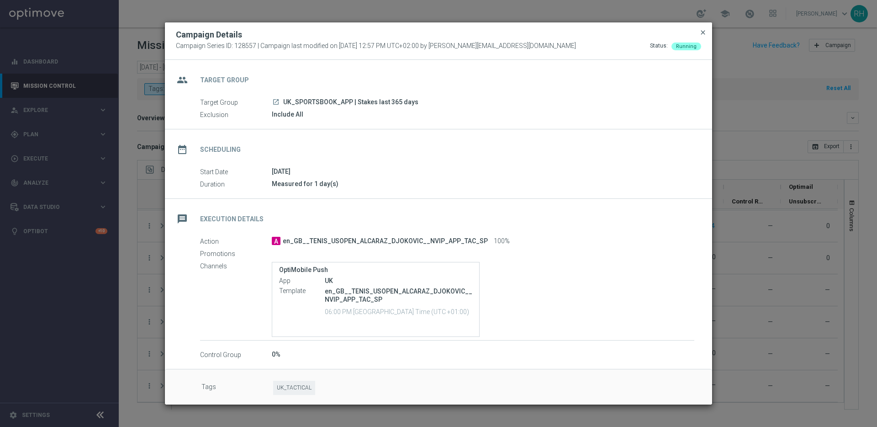
click at [703, 30] on span "close" at bounding box center [703, 32] width 7 height 7
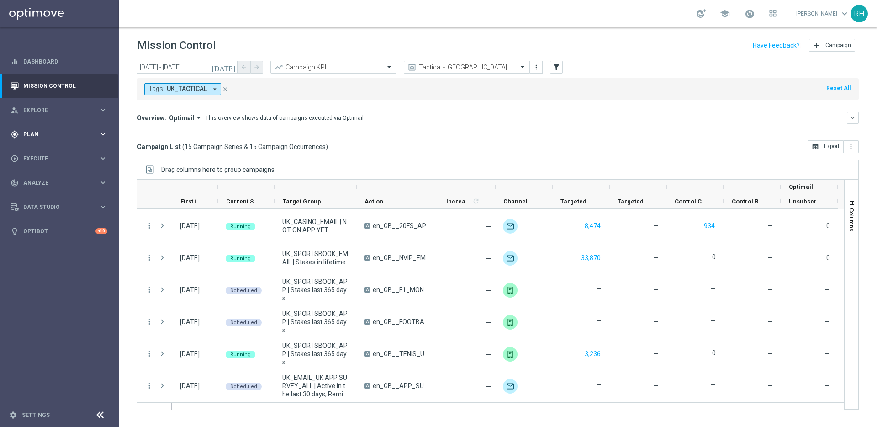
click at [68, 135] on span "Plan" at bounding box center [60, 134] width 75 height 5
click at [53, 156] on link "Target Groups" at bounding box center [59, 152] width 71 height 7
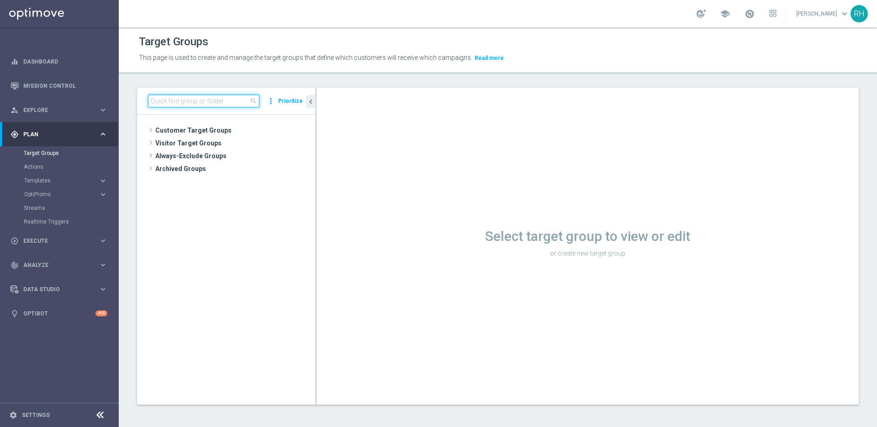
click at [242, 101] on input at bounding box center [203, 101] width 111 height 13
paste input "UK_LOTTO_EMAIL | PowerBall > 0 Lifetime"
type input "UK_LOTTO_EMAIL | PowerBall > 0 Lifetime"
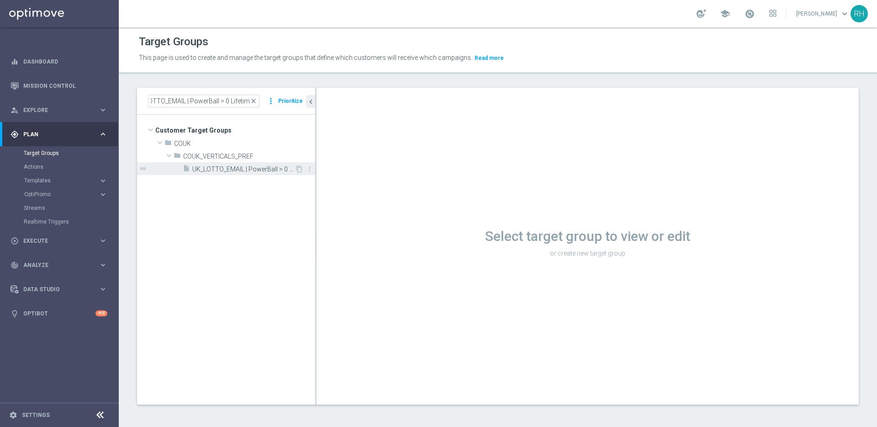
click at [250, 167] on span "UK_LOTTO_EMAIL | PowerBall > 0 Lifetime" at bounding box center [243, 169] width 102 height 8
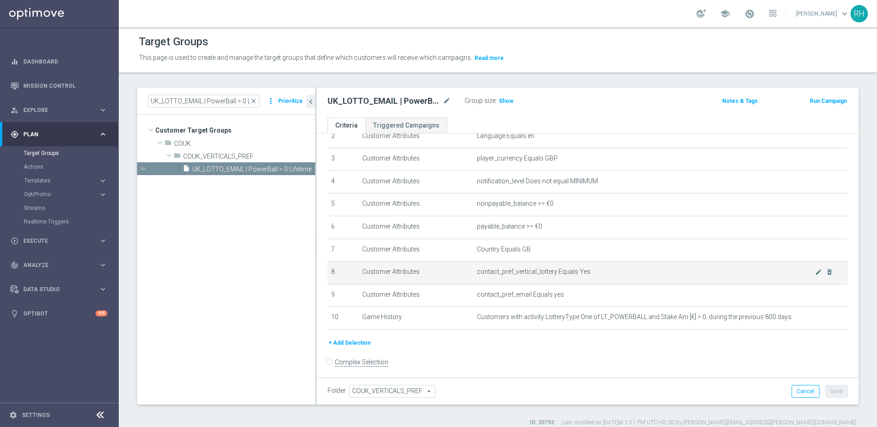
scroll to position [66, 0]
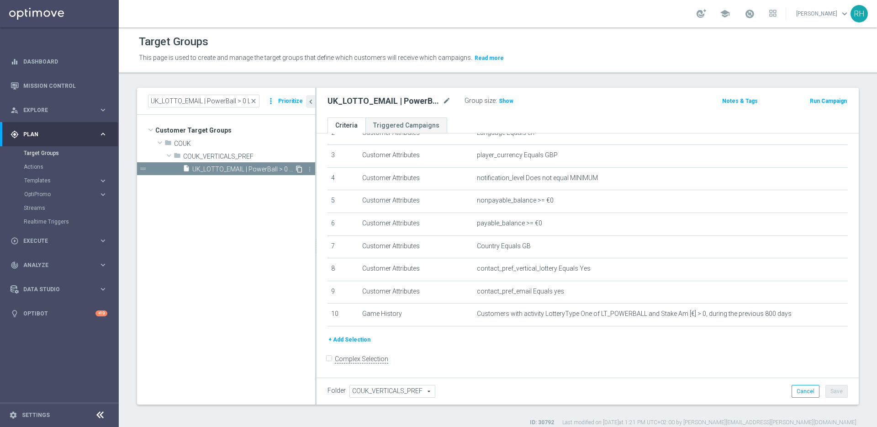
click at [298, 168] on icon "content_copy" at bounding box center [299, 168] width 7 height 7
click at [445, 101] on icon "mode_edit" at bounding box center [447, 101] width 8 height 11
click at [441, 102] on input "Copy of UK_LOTTO_EMAIL | PowerBall > 0 Lifetime" at bounding box center [389, 102] width 123 height 13
click at [448, 102] on input "Copy of UK_LOTTO_EMAIL | PowerBall > 0 Lifetime" at bounding box center [389, 102] width 123 height 13
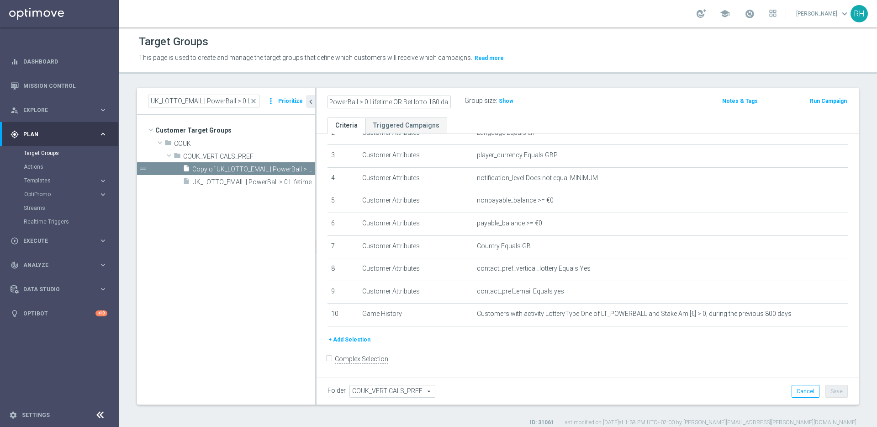
scroll to position [0, 85]
click at [410, 102] on input "Copy of UK_LOTTO_EMAIL | PowerBall > 0 Lifetime OR Bet lotto 180 days" at bounding box center [389, 102] width 123 height 13
type input "Copy of UK_LOTTO_EMAIL | PowerBall > 0 Lifetime OR Bet Lotto 180 days"
click at [493, 86] on div "Target Groups This page is used to create and manage the target groups that def…" at bounding box center [498, 226] width 759 height 399
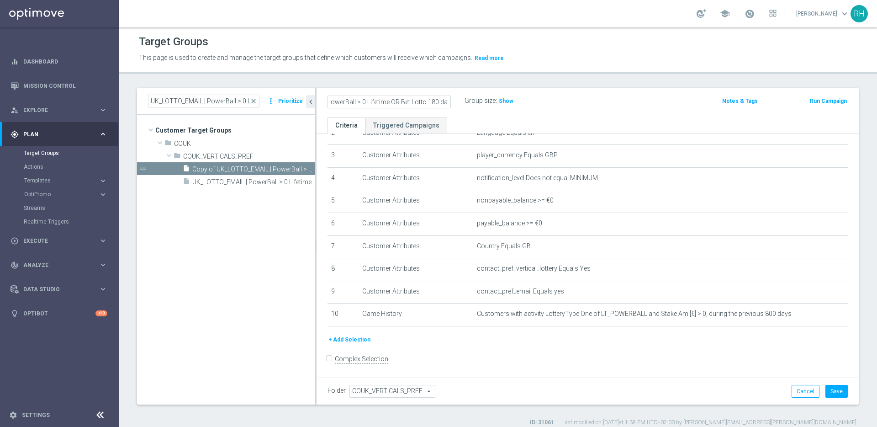
scroll to position [0, 0]
click at [690, 340] on div "+ Add Selection" at bounding box center [588, 339] width 534 height 10
click at [832, 390] on button "Save" at bounding box center [837, 391] width 22 height 13
click at [505, 98] on span "Show" at bounding box center [506, 101] width 15 height 6
click at [447, 101] on icon "mode_edit" at bounding box center [447, 101] width 8 height 11
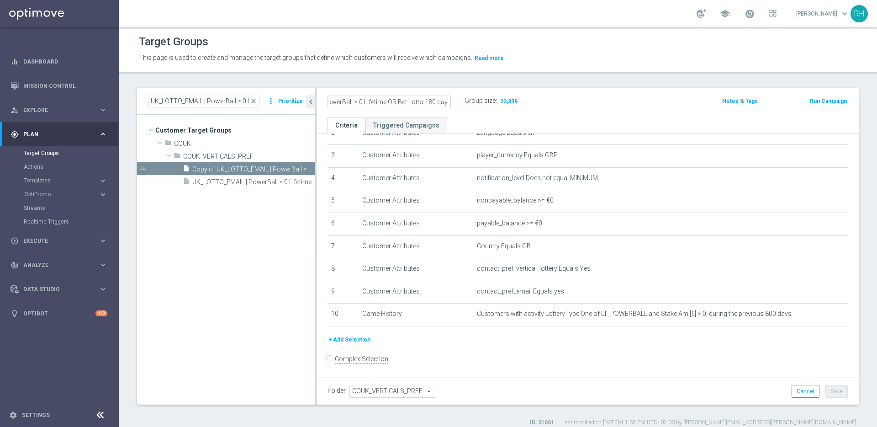
click at [418, 103] on input "Copy of UK_LOTTO_EMAIL | PowerBall > 0 Lifetime OR Bet Lotto 180 days" at bounding box center [389, 102] width 123 height 13
drag, startPoint x: 353, startPoint y: 103, endPoint x: 328, endPoint y: 103, distance: 24.7
click at [328, 103] on input "Copy of UK_LOTTO_EMAIL | PowerBall > 0 Lifetime OR Bet Lotto 180 days" at bounding box center [389, 102] width 123 height 13
click at [381, 100] on input "Copy of UK_LOTTO_EMAIL | PowerBall > 0 Lifetime OR Bet Lotto 180 days" at bounding box center [389, 102] width 123 height 13
drag, startPoint x: 353, startPoint y: 101, endPoint x: 319, endPoint y: 102, distance: 33.8
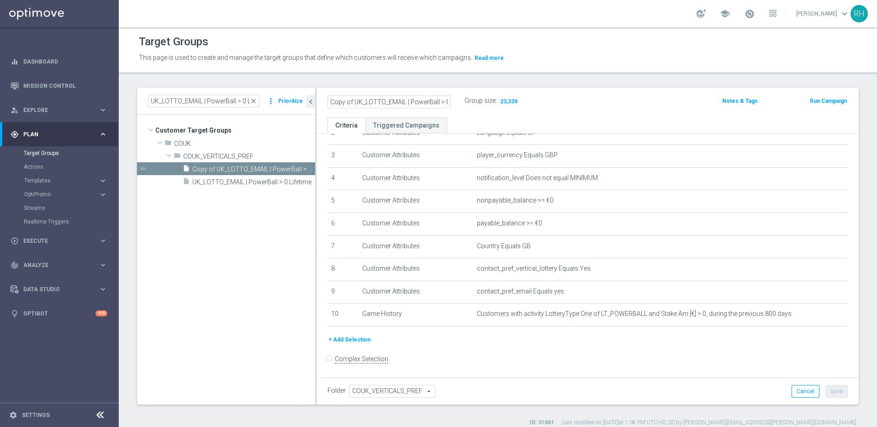
click at [312, 103] on as-split "UK_LOTTO_EMAIL | PowerBall > 0 Lifetime close more_vert Prioritize Customer Tar…" at bounding box center [498, 246] width 722 height 317
type input "UK_LOTTO_EMAIL | PowerBall > 0 Lifetime OR Bet Lotto 180 days"
click at [615, 25] on div "school Ricky Hubbard keyboard_arrow_down RH" at bounding box center [498, 13] width 759 height 27
click at [826, 389] on button "Save" at bounding box center [837, 391] width 22 height 13
click at [623, 79] on div "Target Groups This page is used to create and manage the target groups that def…" at bounding box center [498, 226] width 759 height 399
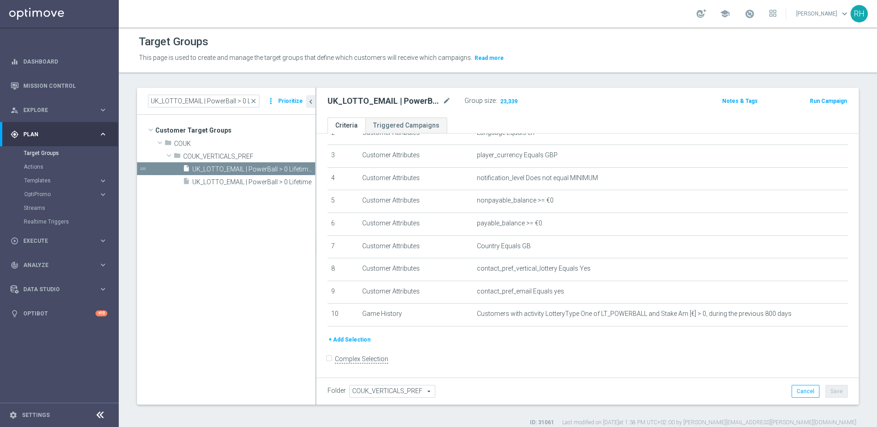
click at [363, 341] on button "+ Add Selection" at bounding box center [350, 339] width 44 height 10
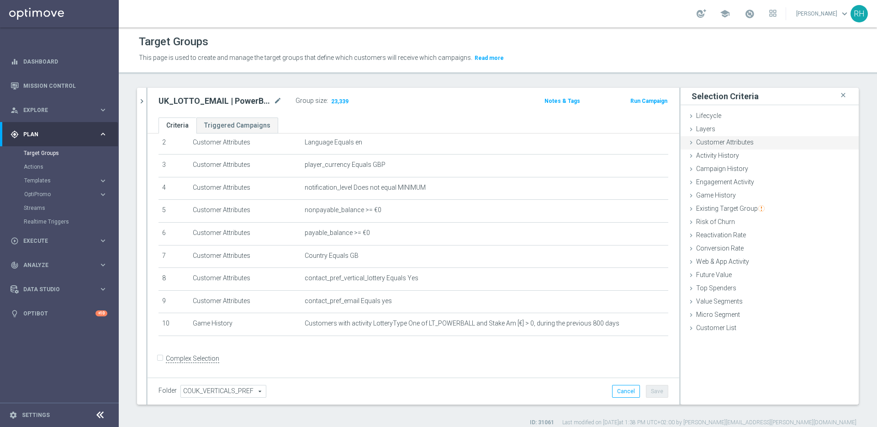
click at [754, 141] on div "Customer Attributes done" at bounding box center [770, 143] width 178 height 14
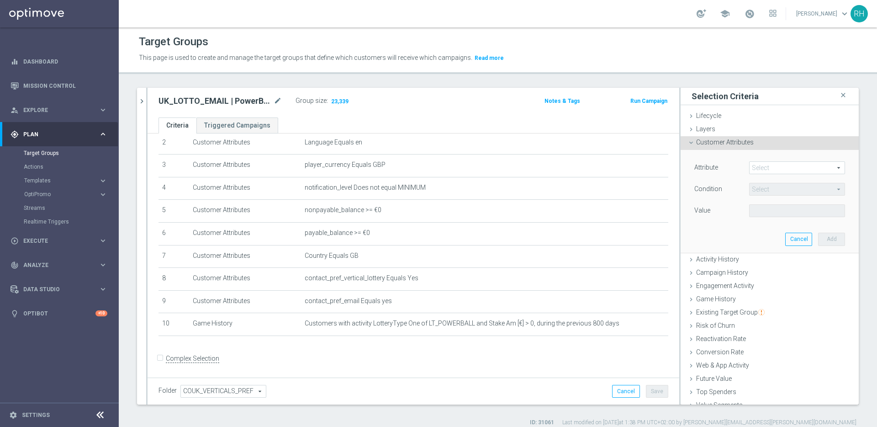
click at [754, 141] on div "Customer Attributes done" at bounding box center [770, 143] width 178 height 14
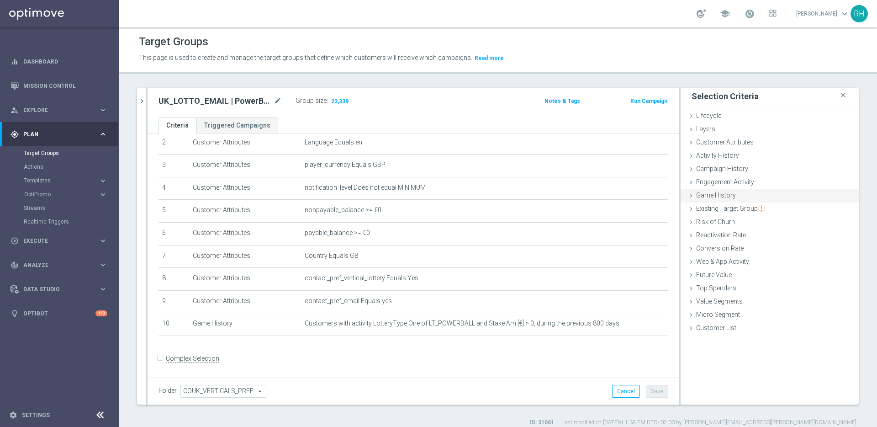
click at [729, 194] on div "Game History done" at bounding box center [770, 196] width 178 height 14
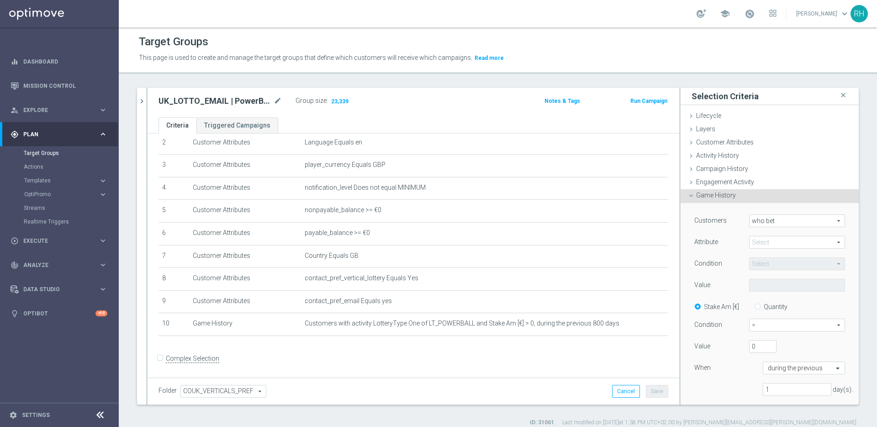
click at [766, 237] on span at bounding box center [797, 242] width 95 height 12
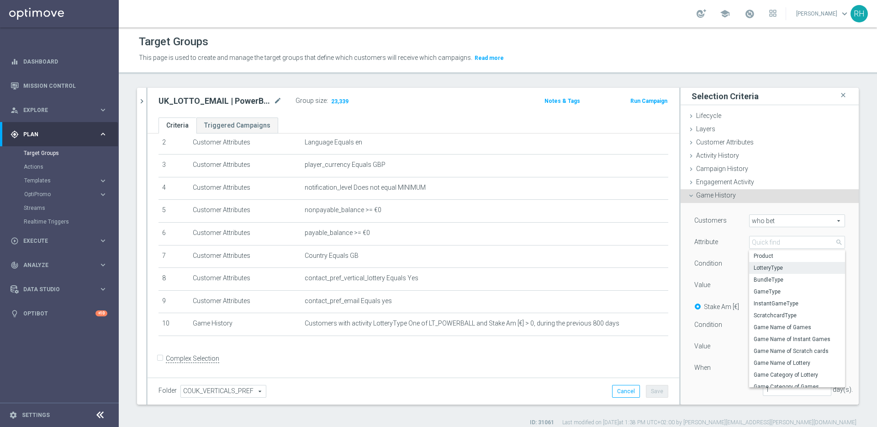
click at [766, 268] on span "LotteryType" at bounding box center [797, 267] width 87 height 7
type input "LotteryType"
type input "Equals"
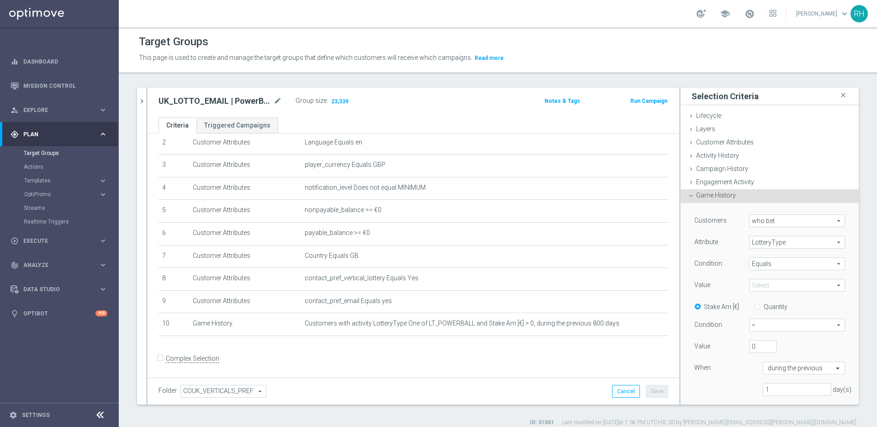
click at [751, 322] on span "=" at bounding box center [797, 325] width 95 height 12
click at [755, 356] on label ">" at bounding box center [797, 362] width 95 height 12
type input ">"
click at [768, 385] on input "1" at bounding box center [797, 389] width 69 height 13
type input "180"
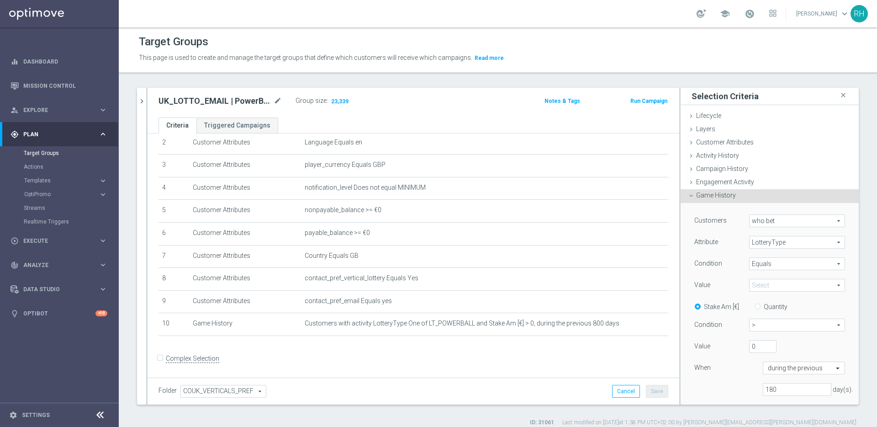
click at [724, 364] on div "When" at bounding box center [722, 368] width 69 height 15
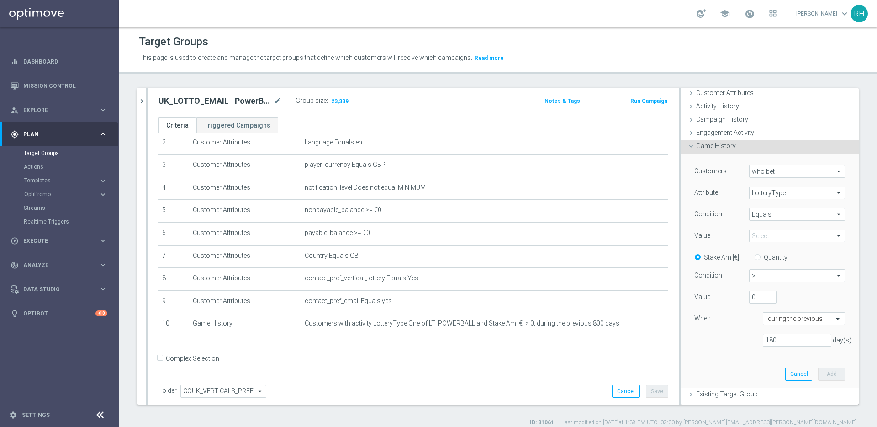
scroll to position [52, 0]
click at [809, 361] on div "Customers who bet who bet arrow_drop_down search Attribute LotteryType LotteryT…" at bounding box center [770, 268] width 165 height 234
click at [779, 233] on span at bounding box center [797, 233] width 95 height 12
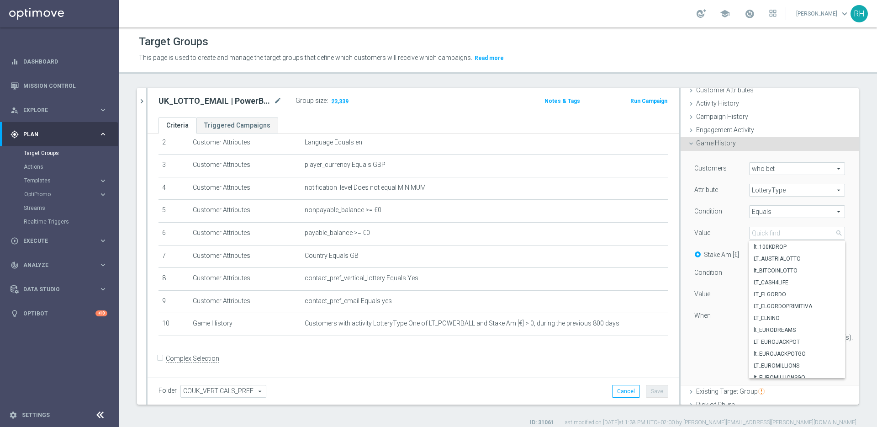
click at [781, 205] on div "Customers who bet who bet arrow_drop_down search Attribute LotteryType LotteryT…" at bounding box center [770, 256] width 151 height 189
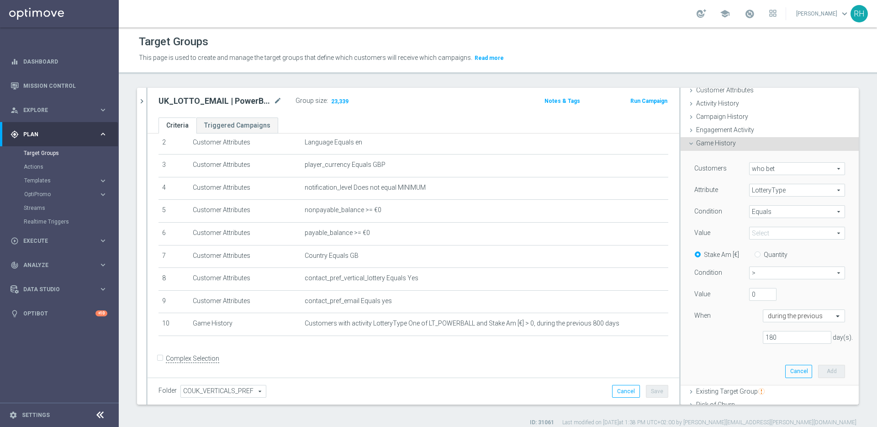
click at [781, 205] on div "Customers who bet who bet arrow_drop_down search Attribute LotteryType LotteryT…" at bounding box center [770, 256] width 151 height 189
click at [782, 191] on span "LotteryType" at bounding box center [797, 190] width 95 height 12
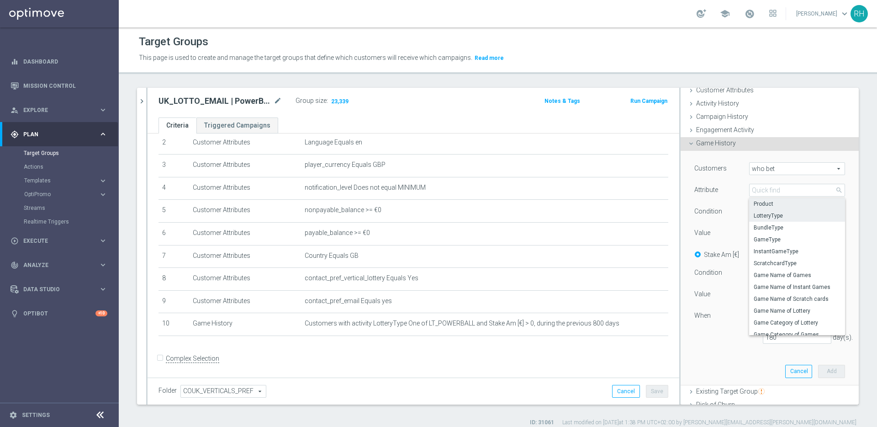
click at [779, 202] on span "Product" at bounding box center [797, 203] width 87 height 7
type input "Product"
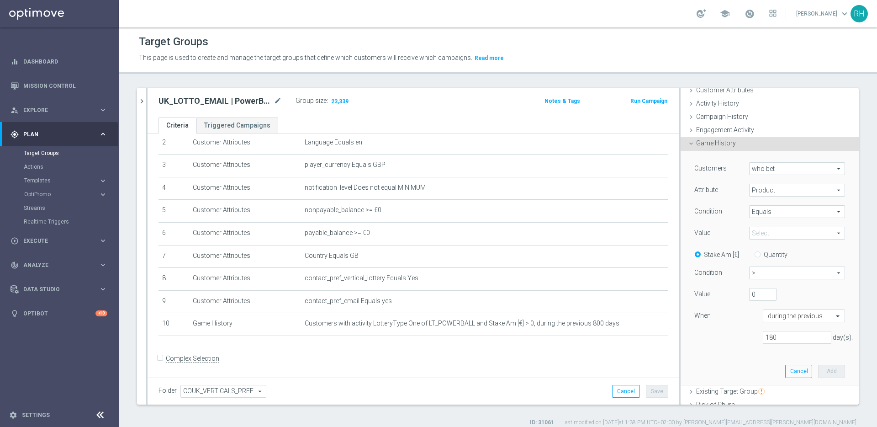
click at [773, 229] on span at bounding box center [797, 233] width 95 height 12
click at [764, 291] on span "Lottery" at bounding box center [797, 294] width 87 height 7
type input "Lottery"
click at [818, 375] on button "Add" at bounding box center [831, 371] width 27 height 13
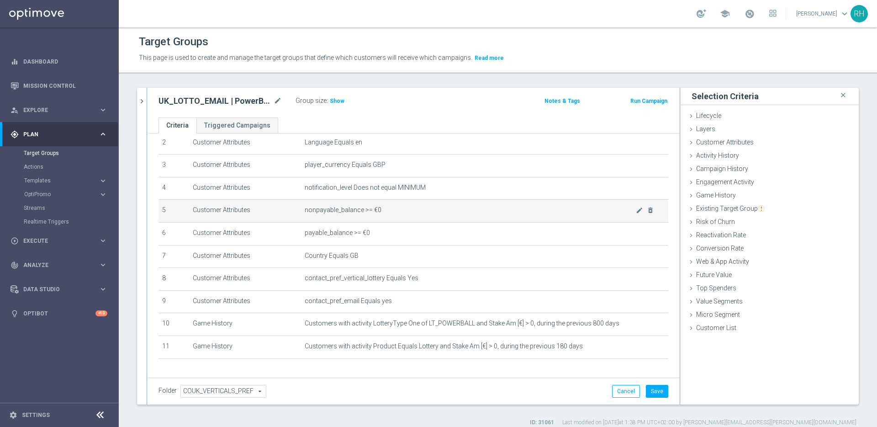
scroll to position [79, 0]
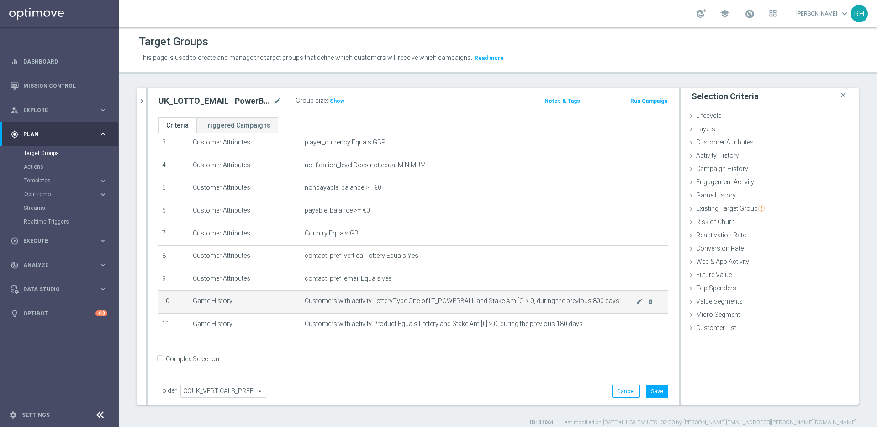
click at [436, 307] on td "Customers with activity LotteryType One of LT_POWERBALL and Stake Am [€] > 0, d…" at bounding box center [484, 302] width 367 height 23
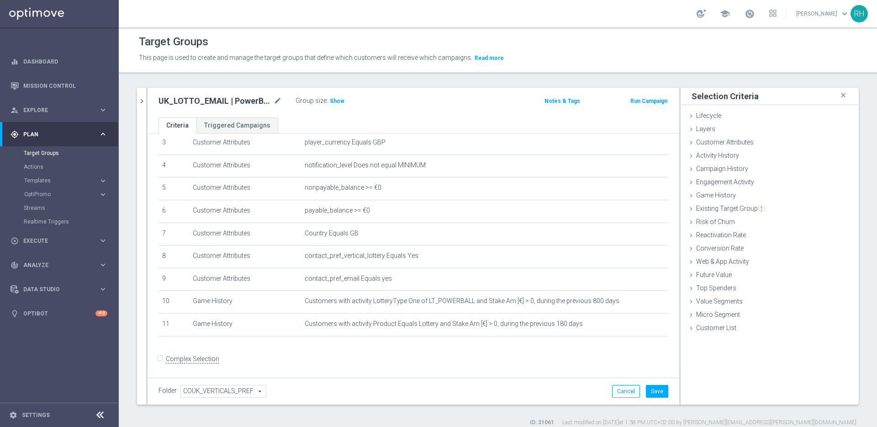
click at [163, 359] on input "Complex Selection" at bounding box center [162, 360] width 6 height 13
checkbox input "true"
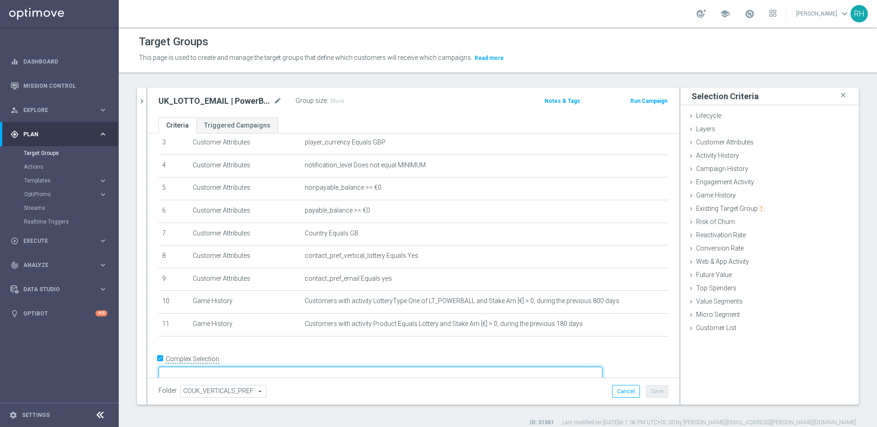
click at [225, 366] on textarea at bounding box center [381, 374] width 444 height 16
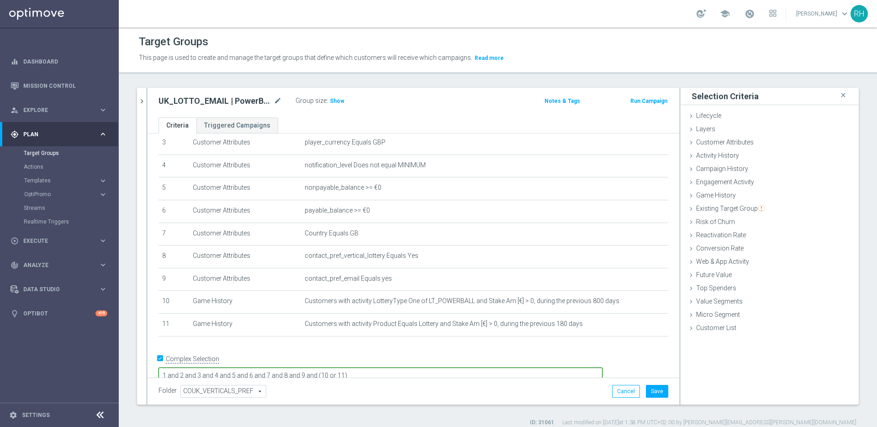
type textarea "1 and 2 and 3 and 4 and 5 and 6 and 7 and 8 and 9 and (10 or 11)"
click at [425, 391] on div "Folder COUK_VERTICALS_PREF COUK_VERTICALS_PREF arrow_drop_down search Cancel Sa…" at bounding box center [414, 391] width 510 height 13
click at [342, 97] on h3 "Show" at bounding box center [337, 101] width 16 height 10
click at [409, 104] on div "UK_LOTTO_EMAIL | PowerBall > 0 Lifetime OR Bet Lotto 180 days mode_edit Group s…" at bounding box center [326, 102] width 349 height 15
click at [650, 388] on button "Save" at bounding box center [657, 391] width 22 height 13
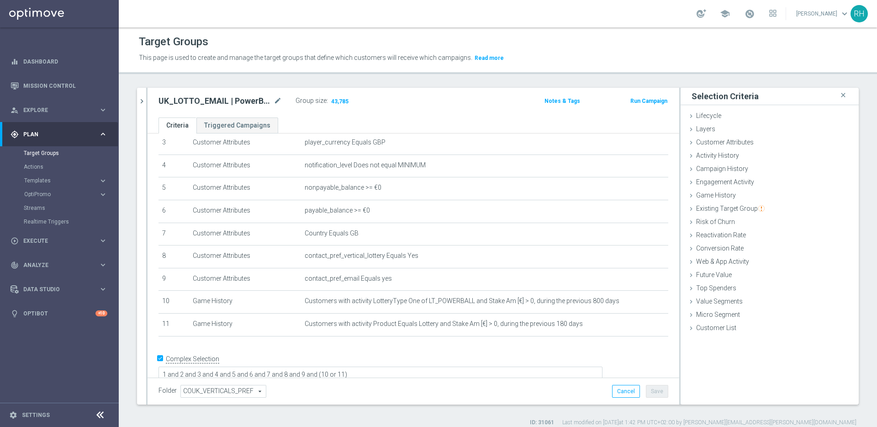
click at [569, 383] on div "Folder COUK_VERTICALS_PREF COUK_VERTICALS_PREF arrow_drop_down search Cancel Sa…" at bounding box center [414, 390] width 532 height 27
click at [242, 101] on h2 "UK_LOTTO_EMAIL | PowerBall > 0 Lifetime OR Bet Lotto 180 days" at bounding box center [215, 101] width 113 height 11
copy div "UK_LOTTO_EMAIL | PowerBall > 0 Lifetime OR Bet Lotto 180 days"
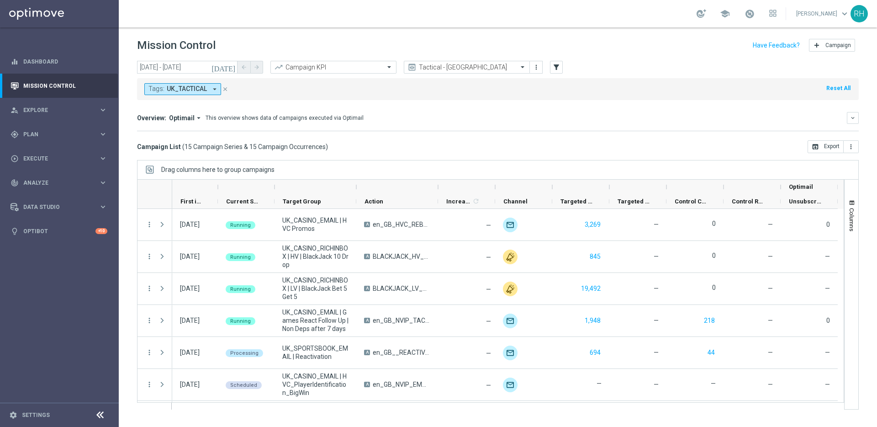
click at [232, 65] on icon "[DATE]" at bounding box center [224, 67] width 25 height 8
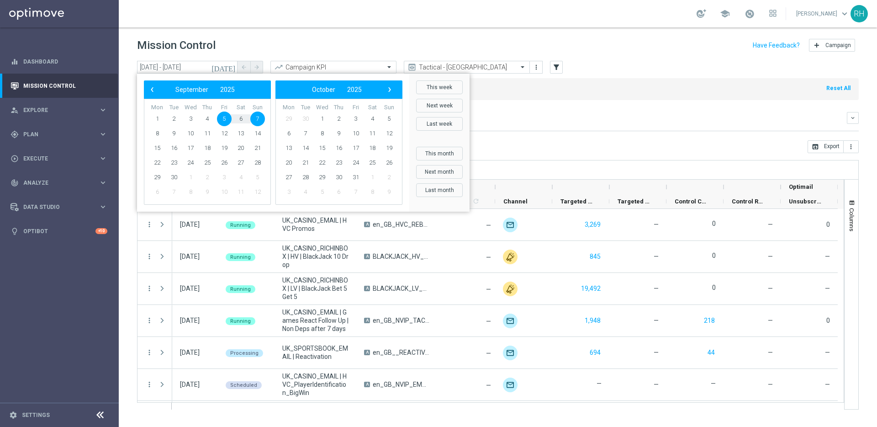
click at [226, 117] on span "5" at bounding box center [224, 118] width 15 height 15
type input "[DATE] - [DATE]"
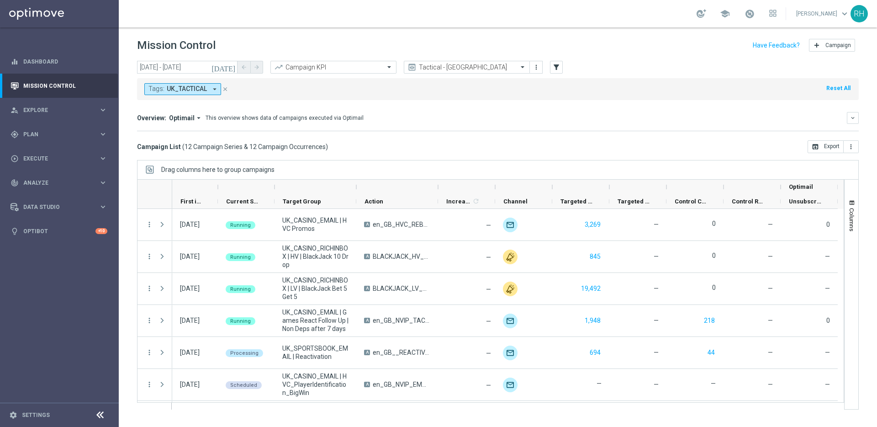
click at [393, 108] on mini-dashboard "Overview: Optimail arrow_drop_down This overview shows data of campaigns execut…" at bounding box center [498, 120] width 722 height 40
click at [392, 109] on mini-dashboard "Overview: Optimail arrow_drop_down This overview shows data of campaigns execut…" at bounding box center [498, 120] width 722 height 40
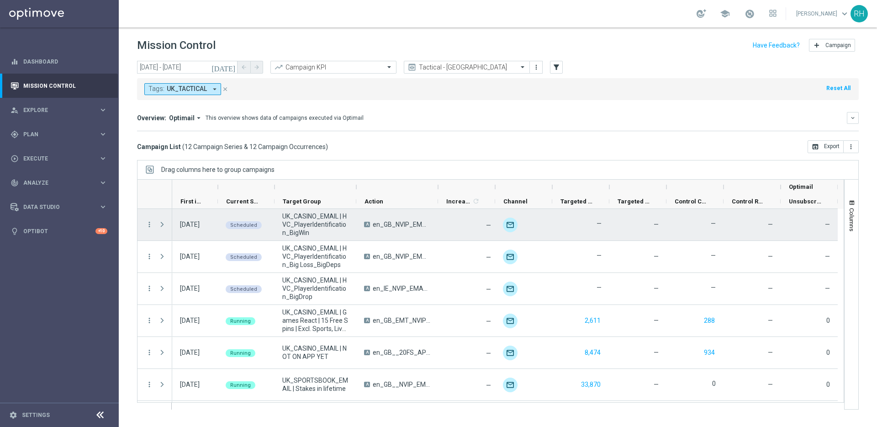
scroll to position [191, 0]
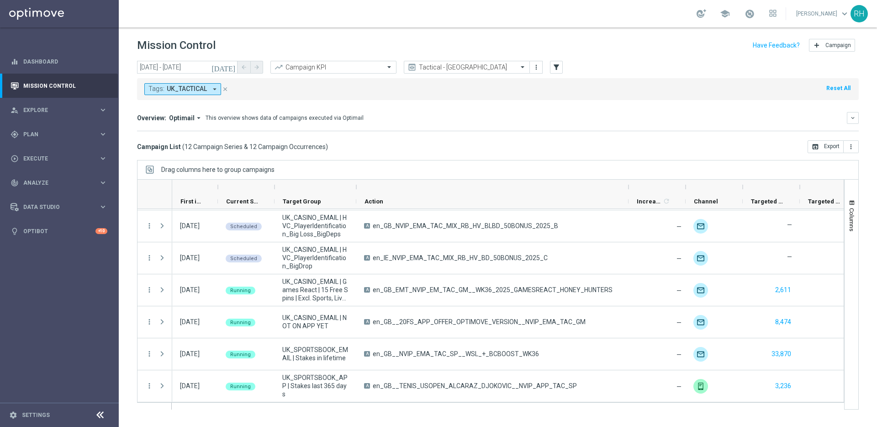
drag, startPoint x: 438, startPoint y: 186, endPoint x: 629, endPoint y: 186, distance: 190.6
click at [629, 186] on div at bounding box center [629, 187] width 4 height 15
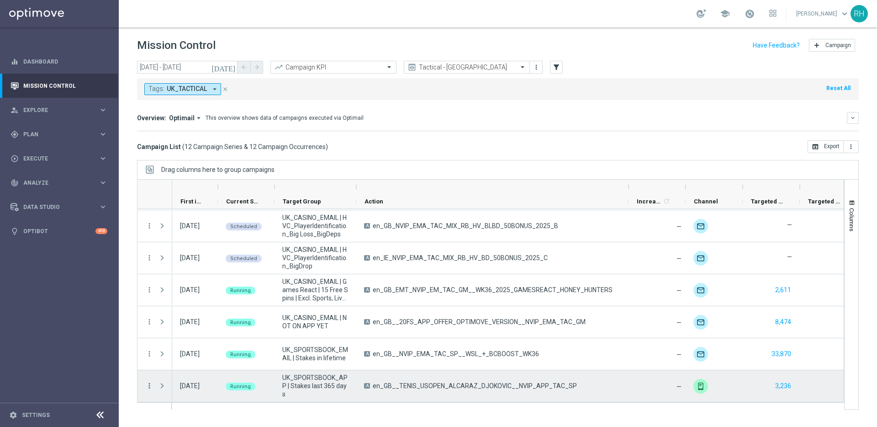
click at [149, 384] on icon "more_vert" at bounding box center [149, 386] width 8 height 8
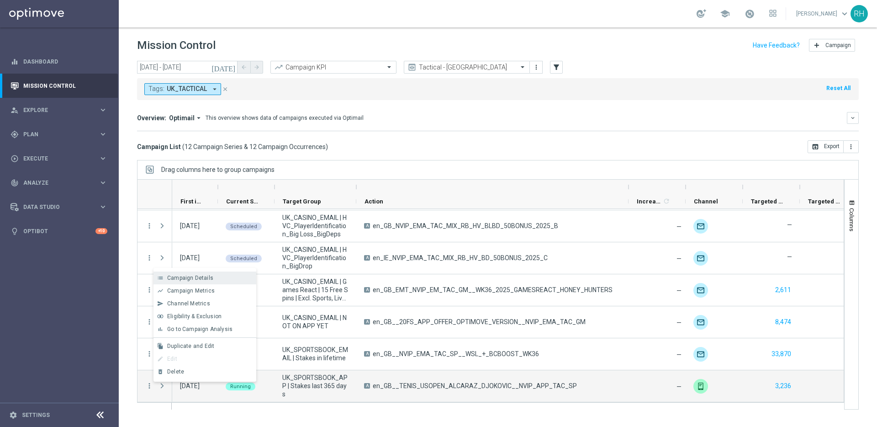
click at [187, 281] on span "Campaign Details" at bounding box center [190, 278] width 46 height 6
